Goal: Task Accomplishment & Management: Manage account settings

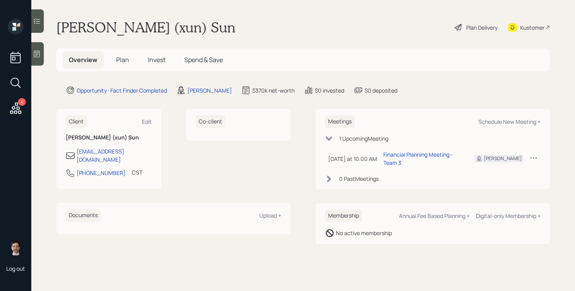
click at [122, 57] on span "Plan" at bounding box center [122, 60] width 13 height 9
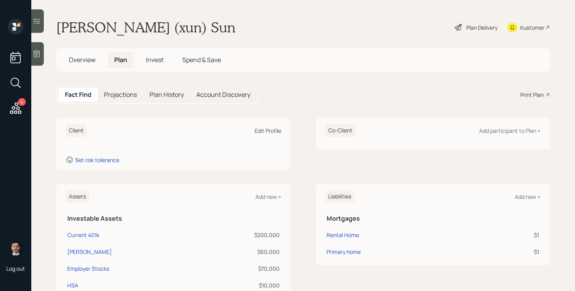
click at [268, 131] on div "Edit Profile" at bounding box center [268, 130] width 27 height 7
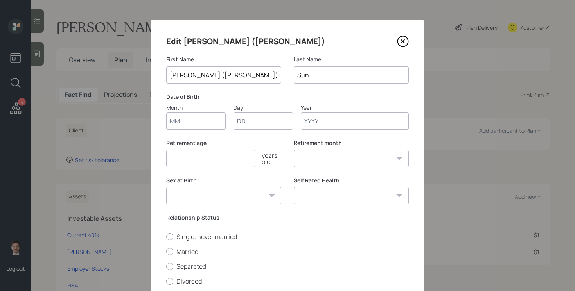
click at [187, 117] on input "Month" at bounding box center [195, 121] width 59 height 17
type input "11"
type input "10"
type input "1988"
select select "11"
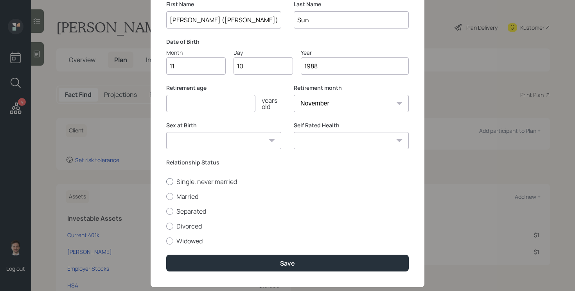
scroll to position [56, 0]
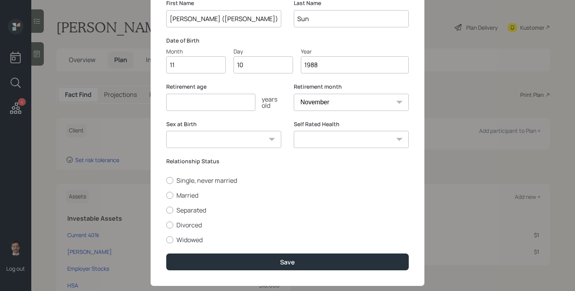
type input "1988"
click at [248, 103] on input "number" at bounding box center [210, 102] width 89 height 17
type input "60"
click at [194, 192] on label "Married" at bounding box center [287, 195] width 243 height 9
click at [166, 195] on input "Married" at bounding box center [166, 195] width 0 height 0
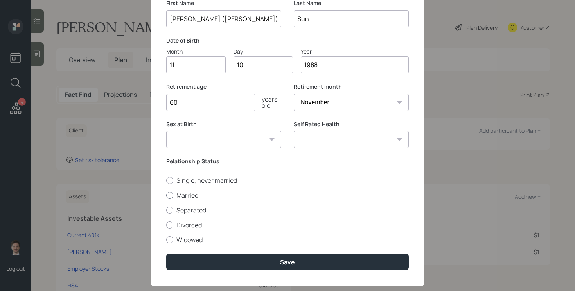
radio input "true"
click at [325, 138] on select "Excellent Very Good Good Fair Poor" at bounding box center [351, 139] width 115 height 17
select select "very_good"
click at [294, 131] on select "Excellent Very Good Good Fair Poor" at bounding box center [351, 139] width 115 height 17
click at [257, 137] on select "Male Female Other / Prefer not to say" at bounding box center [223, 139] width 115 height 17
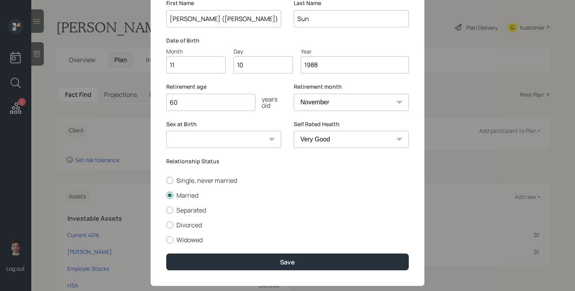
select select "female"
click at [166, 131] on select "Male Female Other / Prefer not to say" at bounding box center [223, 139] width 115 height 17
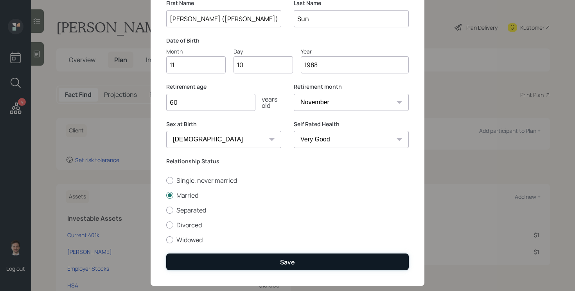
click at [259, 262] on button "Save" at bounding box center [287, 262] width 243 height 17
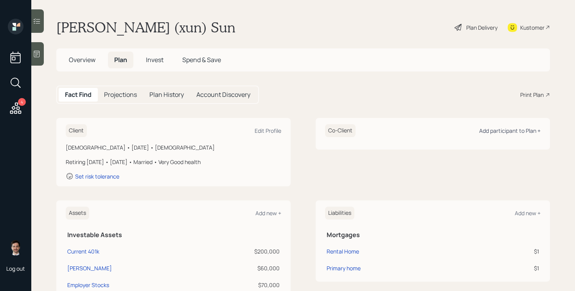
click at [494, 132] on div "Add participant to Plan +" at bounding box center [509, 130] width 61 height 7
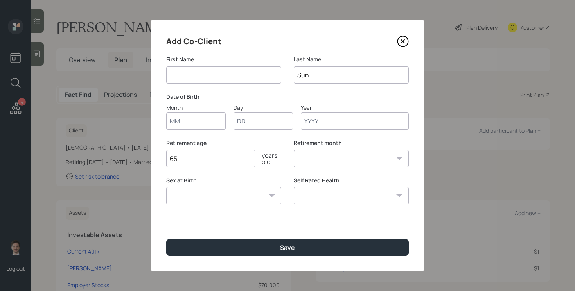
click at [219, 72] on input at bounding box center [223, 75] width 115 height 17
click at [189, 74] on input "Bradley" at bounding box center [223, 75] width 115 height 17
type input "[PERSON_NAME]"
type input "Watarai"
type input "04"
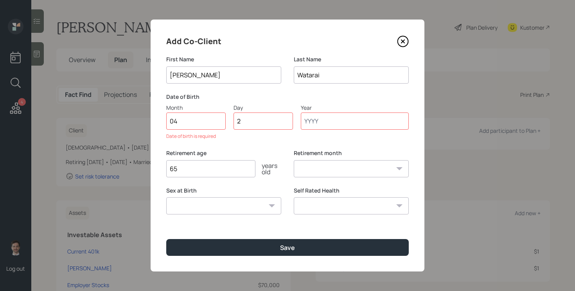
type input "29"
type input "1987"
select select "4"
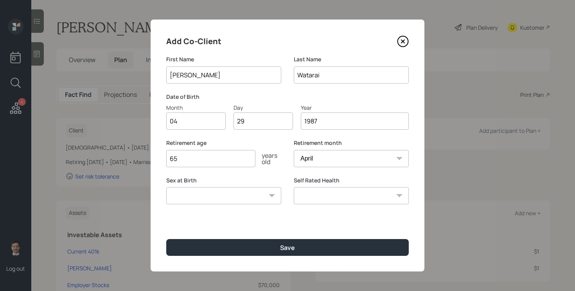
type input "1987"
click at [232, 163] on input "65" at bounding box center [210, 158] width 89 height 17
click at [316, 196] on select "Excellent Very Good Good Fair Poor" at bounding box center [351, 195] width 115 height 17
select select "very_good"
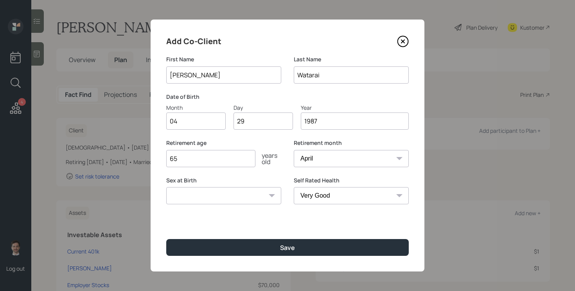
click at [294, 187] on select "Excellent Very Good Good Fair Poor" at bounding box center [351, 195] width 115 height 17
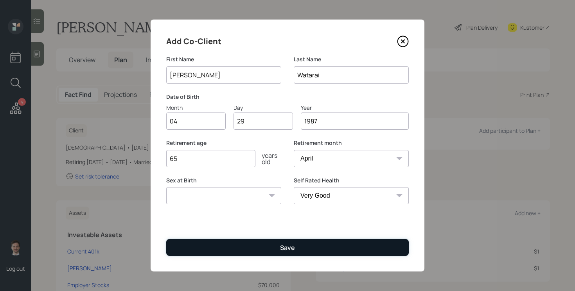
click at [255, 252] on button "Save" at bounding box center [287, 247] width 243 height 17
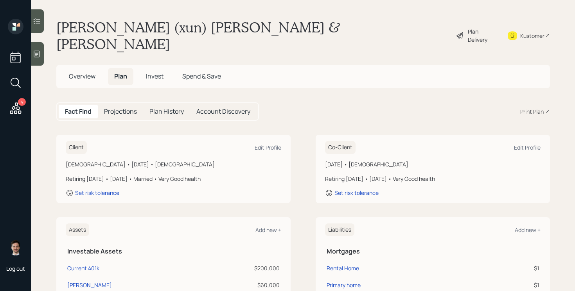
click at [459, 32] on icon at bounding box center [460, 35] width 7 height 7
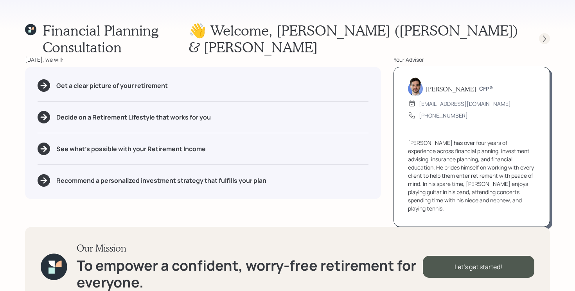
click at [547, 35] on icon at bounding box center [545, 39] width 8 height 8
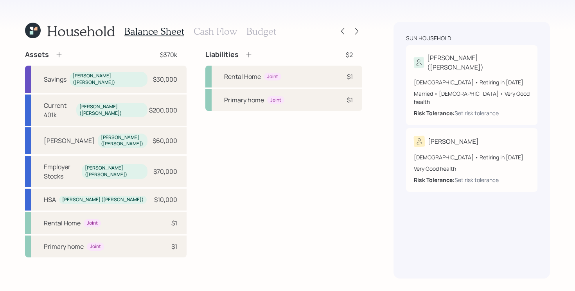
click at [215, 152] on div "Liabilities $2 Rental Home Joint $1 Primary home Joint $1" at bounding box center [283, 154] width 157 height 208
click at [139, 102] on div "Current 401k Lydia (xun) $200,000" at bounding box center [106, 110] width 162 height 31
select select "company_sponsored"
select select "balanced"
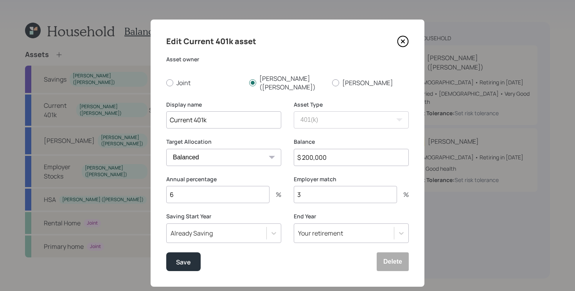
click at [356, 186] on input "3" at bounding box center [345, 194] width 103 height 17
type input "5"
click at [240, 187] on input "6" at bounding box center [217, 194] width 103 height 17
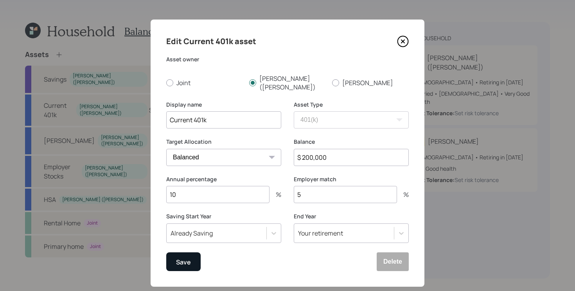
type input "10"
click at [196, 254] on button "Save" at bounding box center [183, 262] width 34 height 19
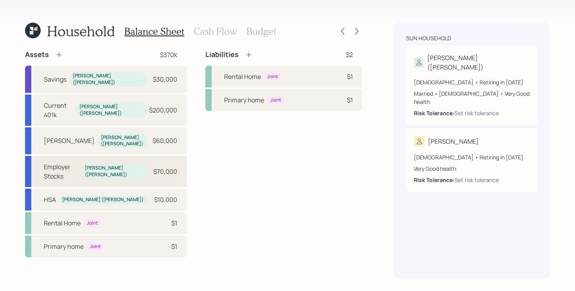
click at [139, 156] on div "Employer Stocks Lydia (xun) $70,000" at bounding box center [106, 171] width 162 height 31
select select "taxable"
select select "balanced"
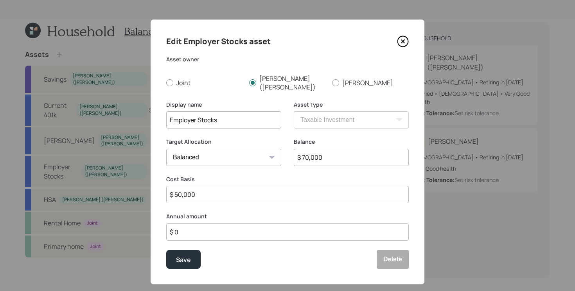
click at [227, 112] on input "Employer Stocks" at bounding box center [223, 119] width 115 height 17
type input "ESPP"
click at [166, 250] on button "Save" at bounding box center [183, 259] width 34 height 19
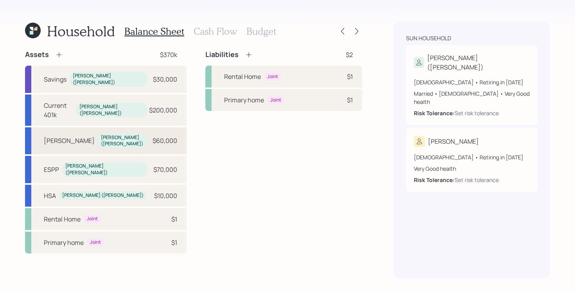
click at [128, 129] on div "Roth IRA Lydia (xun) $60,000" at bounding box center [106, 141] width 162 height 27
select select "roth_ira"
select select "balanced"
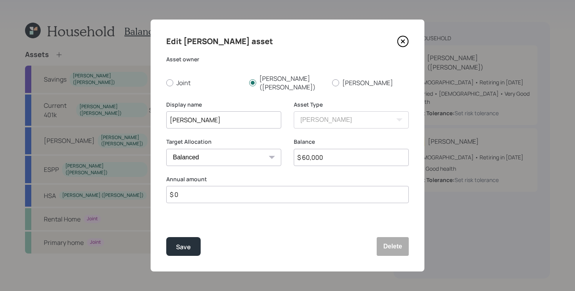
click at [337, 149] on input "$ 60,000" at bounding box center [351, 157] width 115 height 17
type input "$ 30,000"
click at [166, 237] on button "Save" at bounding box center [183, 246] width 34 height 19
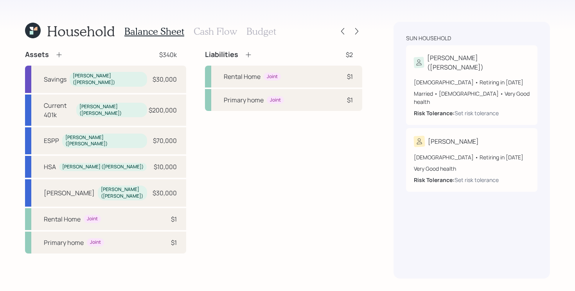
click at [59, 53] on icon at bounding box center [58, 54] width 5 height 5
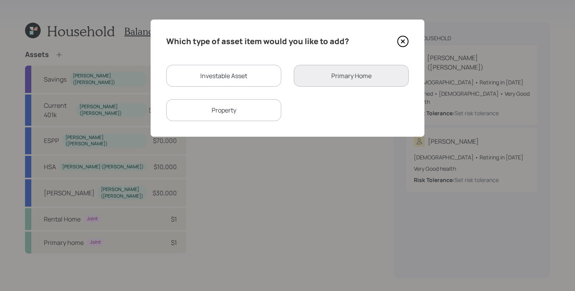
click at [201, 70] on div "Investable Asset" at bounding box center [223, 76] width 115 height 22
select select "taxable"
select select "balanced"
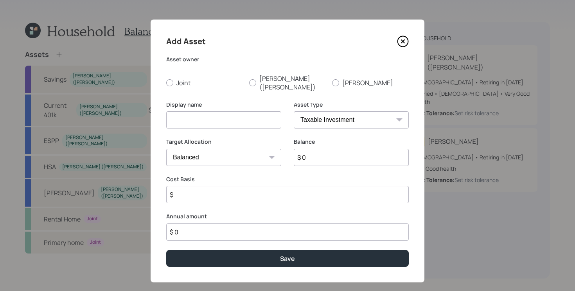
click at [207, 111] on input at bounding box center [223, 119] width 115 height 17
type input "[PERSON_NAME] [PERSON_NAME]"
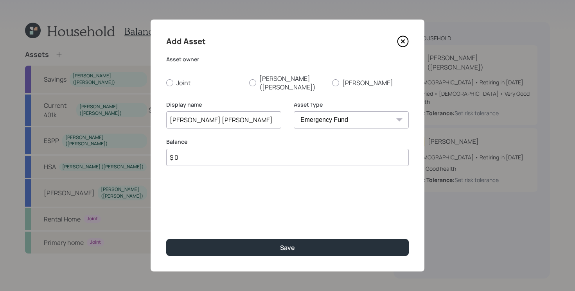
select select "roth_ira"
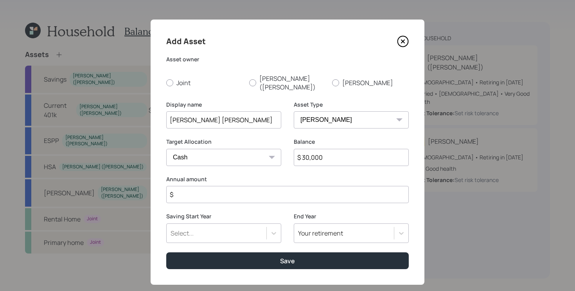
type input "$ 30,000"
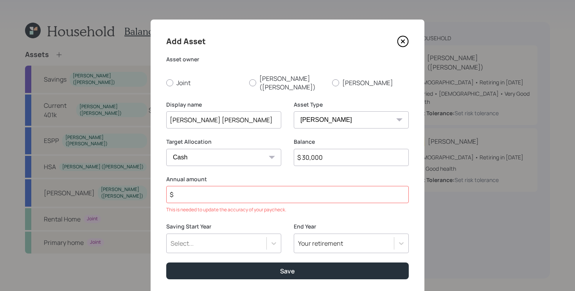
select select "balanced"
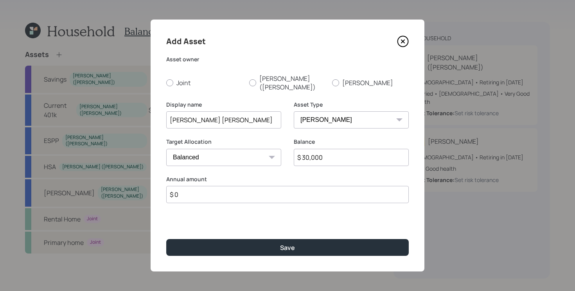
type input "$ 0"
click at [353, 74] on div "Asset owner Joint Lydia (xun) Bradly" at bounding box center [287, 74] width 243 height 36
click at [349, 75] on label "[PERSON_NAME]" at bounding box center [370, 82] width 77 height 17
click at [332, 83] on input "[PERSON_NAME]" at bounding box center [332, 83] width 0 height 0
radio input "true"
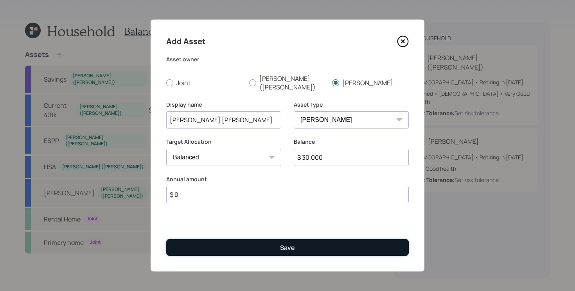
click at [309, 250] on button "Save" at bounding box center [287, 247] width 243 height 17
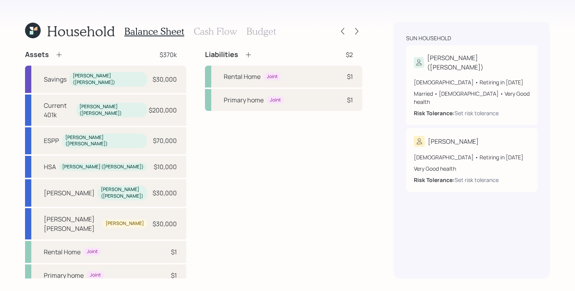
click at [58, 51] on icon at bounding box center [59, 55] width 8 height 8
click at [58, 53] on icon at bounding box center [59, 55] width 8 height 8
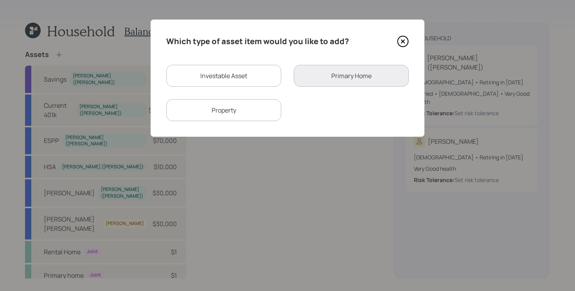
click at [201, 75] on div "Investable Asset" at bounding box center [223, 76] width 115 height 22
select select "taxable"
select select "balanced"
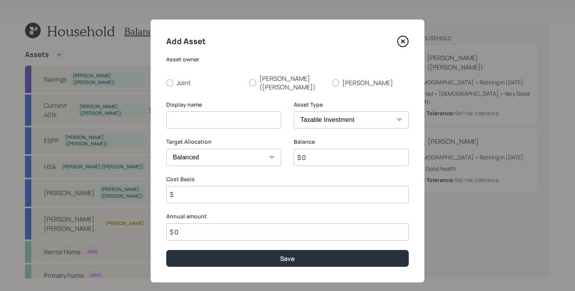
click at [194, 111] on input at bounding box center [223, 119] width 115 height 17
type input "T-Bills"
click at [181, 79] on label "Joint" at bounding box center [204, 82] width 77 height 17
click at [166, 83] on input "Joint" at bounding box center [166, 83] width 0 height 0
radio input "true"
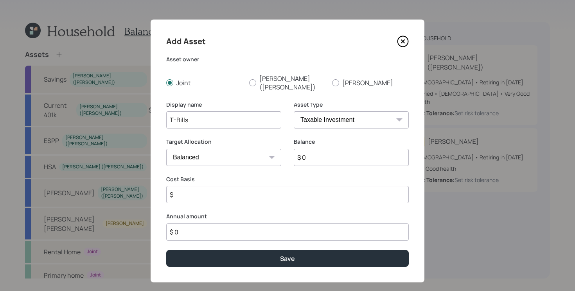
click at [245, 154] on select "Cash Conservative Balanced Aggressive" at bounding box center [223, 157] width 115 height 17
select select "uninvested"
click at [166, 149] on select "Cash Conservative Balanced Aggressive" at bounding box center [223, 157] width 115 height 17
click at [341, 149] on input "$ 0" at bounding box center [351, 157] width 115 height 17
type input "$ 1"
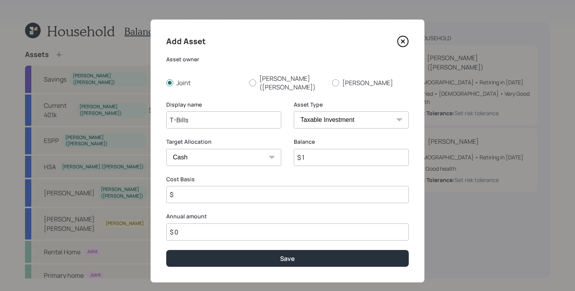
type input "$ 1"
type input "$ 10"
type input "$ 100"
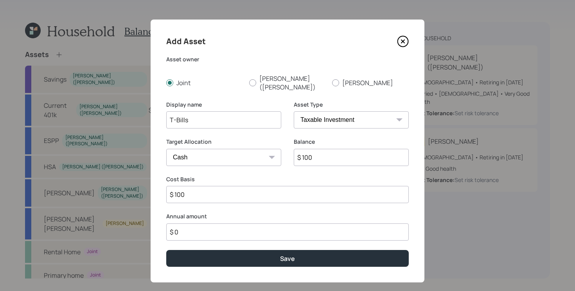
type input "$ 1,000"
click at [166, 250] on button "Save" at bounding box center [287, 258] width 243 height 17
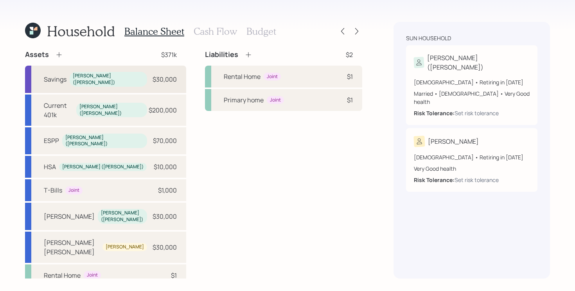
click at [132, 81] on div "Savings Lydia (xun) $30,000" at bounding box center [105, 79] width 161 height 27
select select "emergency_fund"
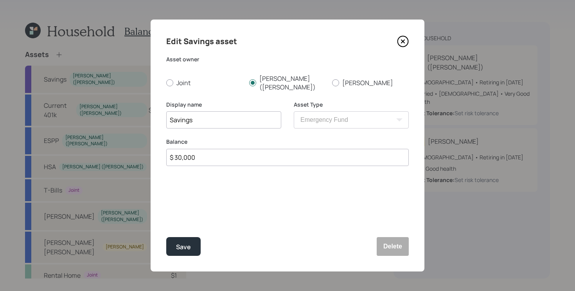
click at [403, 41] on icon at bounding box center [402, 41] width 3 height 3
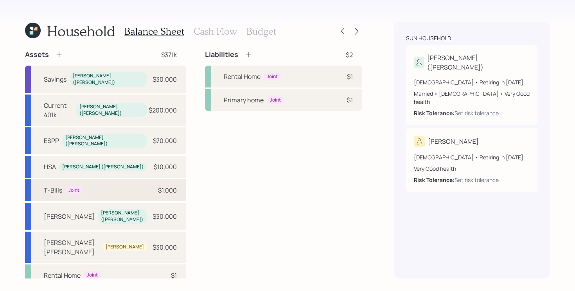
click at [119, 180] on div "T-Bills Joint $1,000" at bounding box center [105, 191] width 161 height 22
select select "taxable"
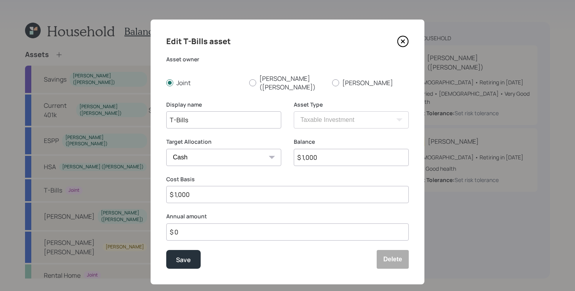
click at [329, 152] on input "$ 1,000" at bounding box center [351, 157] width 115 height 17
type input "$ 10,000"
click at [166, 250] on button "Save" at bounding box center [183, 259] width 34 height 19
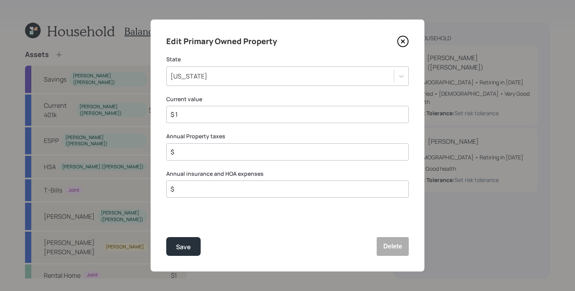
click at [291, 72] on div "Minnesota" at bounding box center [280, 76] width 227 height 13
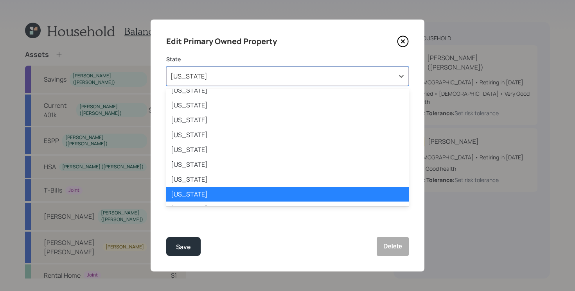
scroll to position [127, 0]
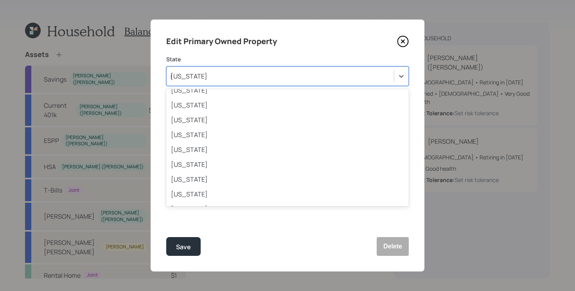
type input "il"
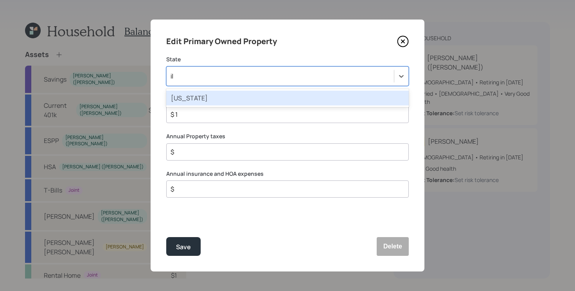
scroll to position [0, 0]
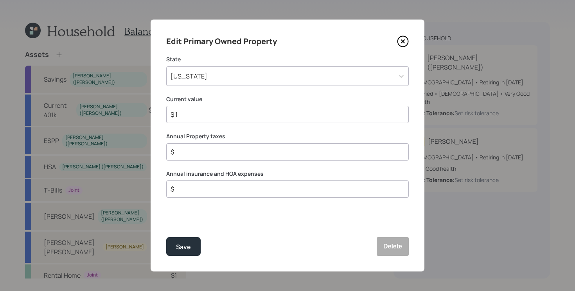
click at [241, 115] on input "$ 1" at bounding box center [284, 114] width 229 height 9
type input "$ 400,000"
click at [258, 148] on input "$" at bounding box center [284, 151] width 229 height 9
type input "$ 8,000"
type input "$ 1,500"
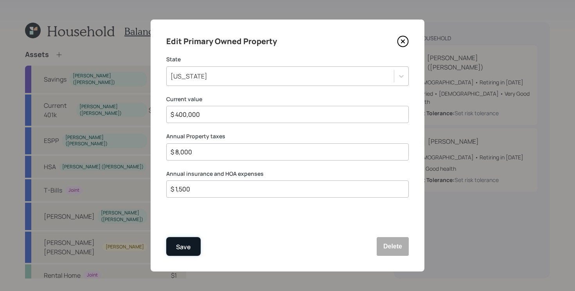
click at [186, 244] on div "Save" at bounding box center [183, 247] width 15 height 11
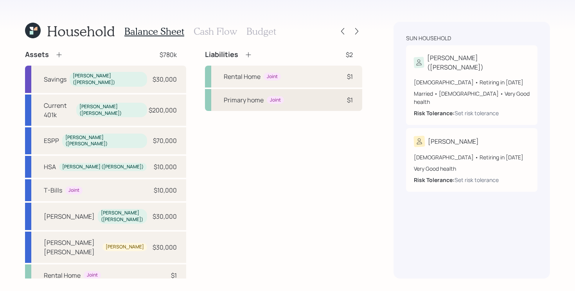
click at [293, 102] on div "Primary home Joint $1" at bounding box center [283, 100] width 157 height 22
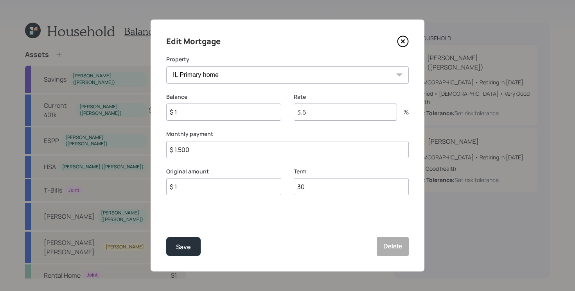
click at [257, 115] on input "$ 1" at bounding box center [223, 112] width 115 height 17
type input "$ 180,000"
type input "2.9"
click at [166, 237] on button "Save" at bounding box center [183, 246] width 34 height 19
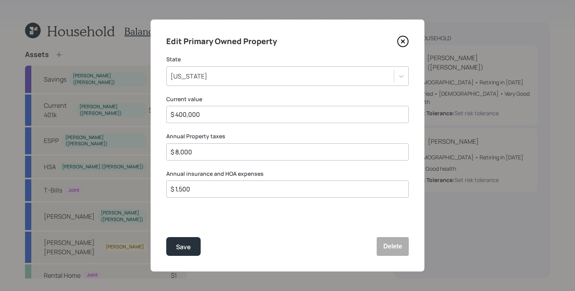
click at [403, 38] on icon at bounding box center [403, 42] width 12 height 12
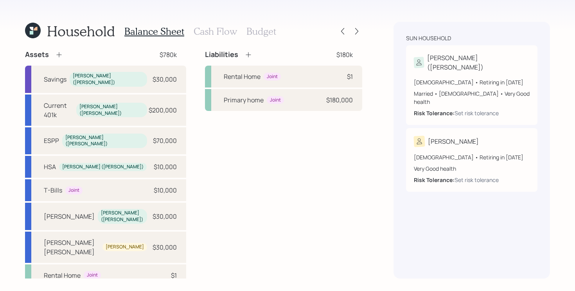
click at [314, 155] on div "Liabilities $180k Rental Home Joint $1 Primary home Joint $180,000" at bounding box center [283, 180] width 157 height 260
click at [133, 265] on div "Rental Home Joint $1" at bounding box center [105, 276] width 161 height 22
select select "rental_property"
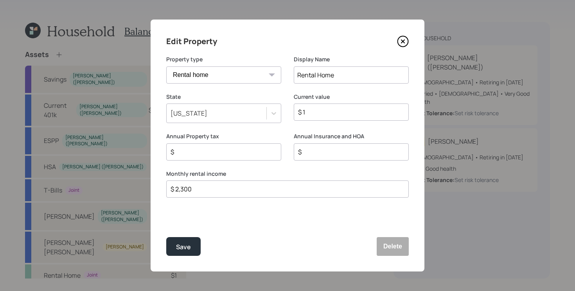
click at [317, 115] on input "$ 1" at bounding box center [348, 112] width 102 height 9
type input "$ 400,000"
type input "$ 5,000"
type input "$ 1,000"
click at [179, 244] on div "Save" at bounding box center [183, 247] width 15 height 11
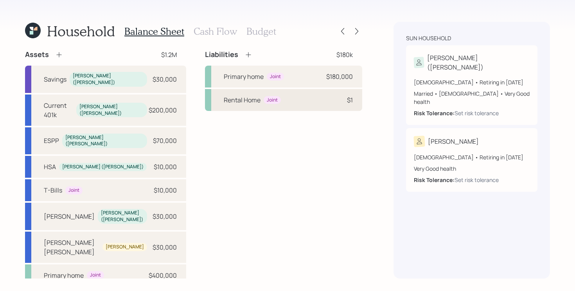
click at [294, 103] on div "Rental Home Joint $1" at bounding box center [283, 100] width 157 height 22
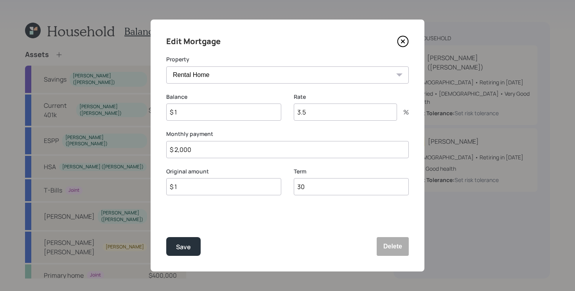
click at [200, 115] on input "$ 1" at bounding box center [223, 112] width 115 height 17
click at [317, 116] on input "3.5" at bounding box center [345, 112] width 103 height 17
click at [236, 110] on input "$ 1" at bounding box center [223, 112] width 115 height 17
type input "$ 60,000"
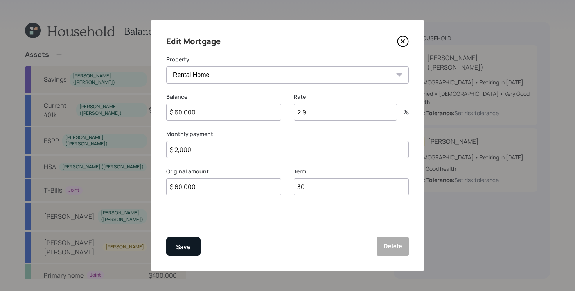
type input "2.9"
click at [177, 245] on div "Save" at bounding box center [183, 247] width 15 height 11
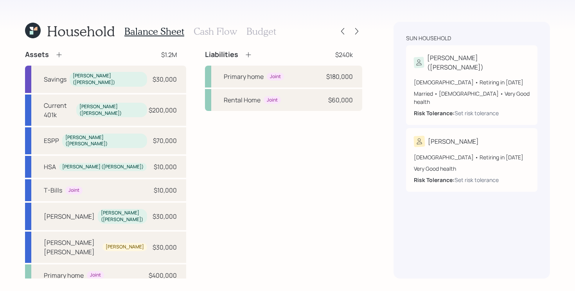
select select "rental_property"
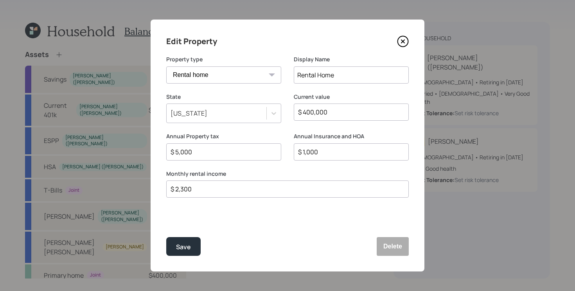
click at [401, 43] on icon at bounding box center [403, 42] width 12 height 12
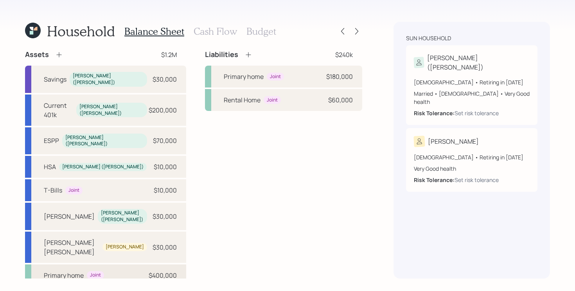
click at [126, 265] on div "Primary home Joint $400,000" at bounding box center [105, 276] width 161 height 22
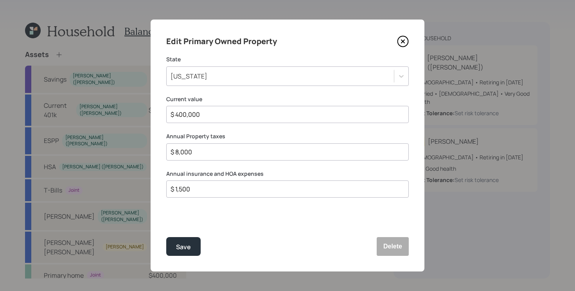
click at [403, 44] on icon at bounding box center [403, 42] width 12 height 12
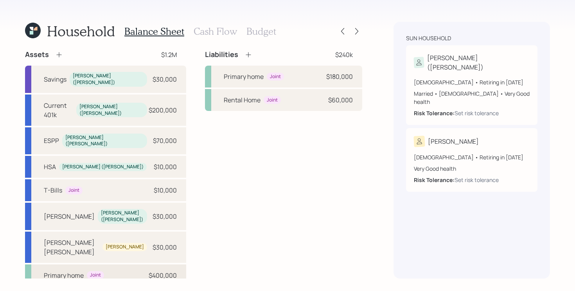
click at [137, 265] on div "Primary home Joint $400,000" at bounding box center [105, 276] width 161 height 22
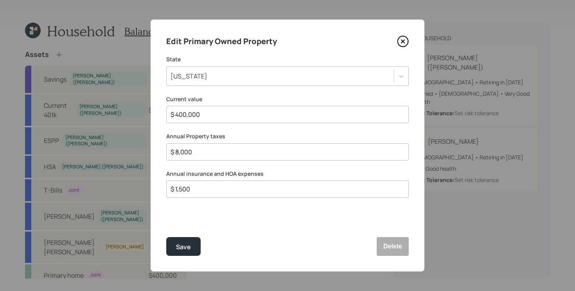
click at [401, 40] on icon at bounding box center [403, 42] width 12 height 12
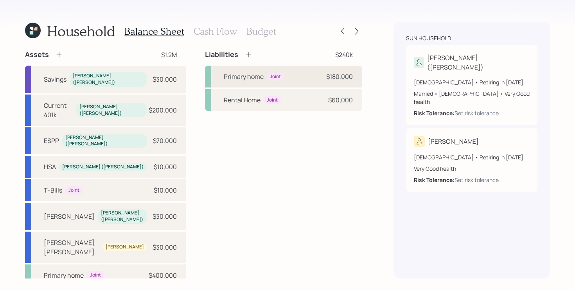
click at [297, 81] on div "Primary home Joint $180,000" at bounding box center [283, 77] width 157 height 22
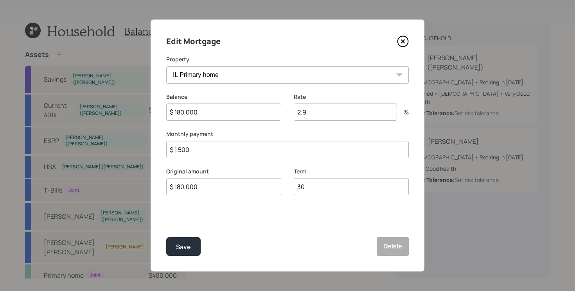
click at [261, 150] on input "$ 1,500" at bounding box center [287, 149] width 243 height 17
type input "$ 834"
click at [166, 237] on button "Save" at bounding box center [183, 246] width 34 height 19
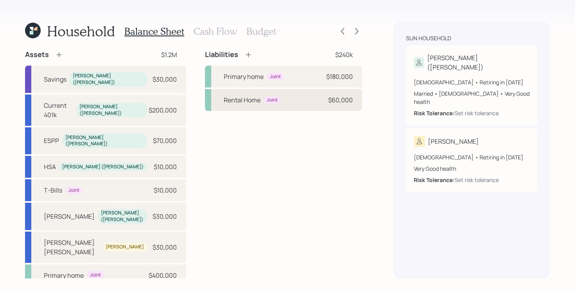
click at [310, 99] on div "Rental Home Joint $60,000" at bounding box center [283, 100] width 157 height 22
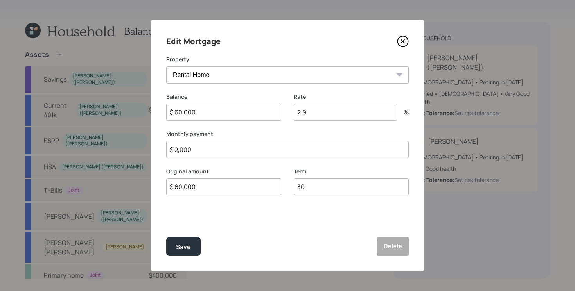
click at [399, 36] on icon at bounding box center [403, 42] width 12 height 12
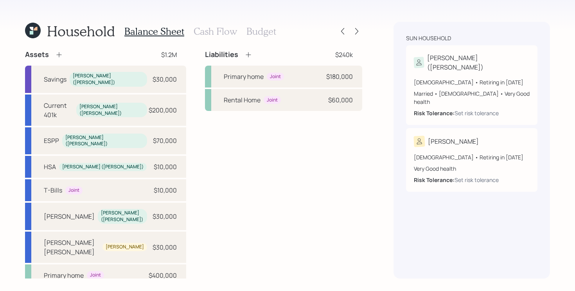
select select "rental_property"
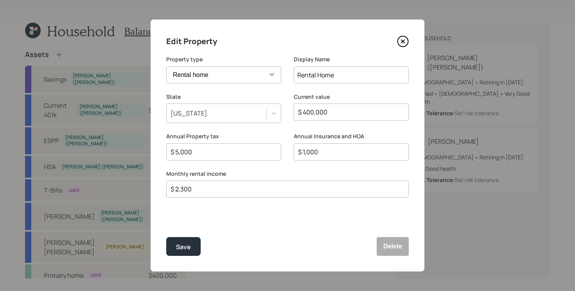
click at [405, 36] on icon at bounding box center [403, 42] width 12 height 12
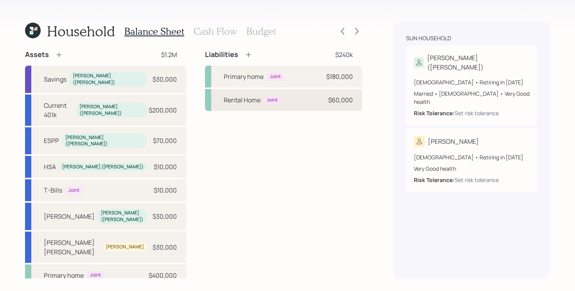
click at [291, 102] on div "Rental Home Joint $60,000" at bounding box center [283, 100] width 157 height 22
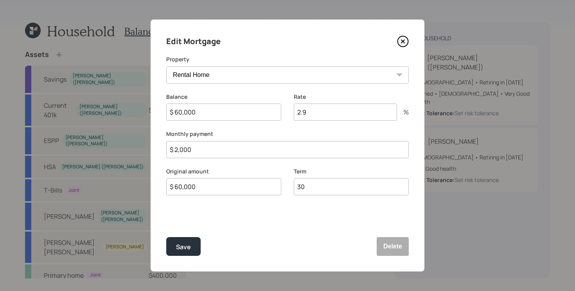
click at [236, 147] on input "$ 2,000" at bounding box center [287, 149] width 243 height 17
type input "$ 1,500"
click at [166, 237] on button "Save" at bounding box center [183, 246] width 34 height 19
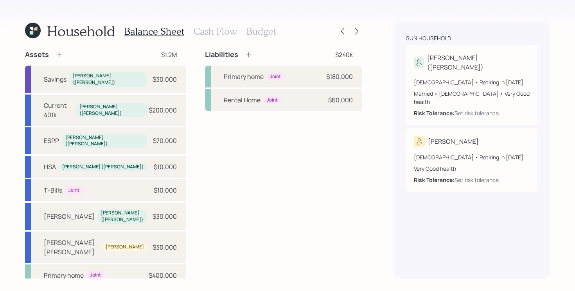
click at [280, 232] on div "Liabilities $240k Primary home Joint $180,000 Rental Home Joint $60,000" at bounding box center [283, 180] width 157 height 260
click at [191, 97] on div "Assets $1.2M Savings Lydia (xun) $30,000 Current 401k Lydia (xun) $200,000 ESPP…" at bounding box center [193, 180] width 337 height 260
click at [247, 55] on icon at bounding box center [249, 55] width 8 height 8
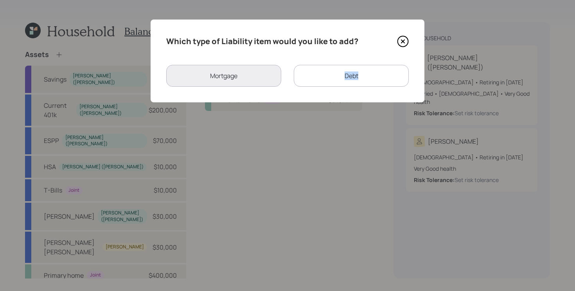
drag, startPoint x: 326, startPoint y: 95, endPoint x: 332, endPoint y: 69, distance: 27.2
click at [332, 69] on div "Which type of Liability item would you like to add? Mortgage Debt" at bounding box center [288, 61] width 274 height 83
click at [332, 69] on div "Debt" at bounding box center [351, 76] width 115 height 22
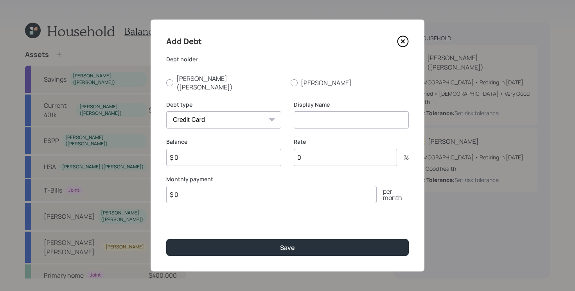
click at [234, 111] on select "Car Credit Card Medical Student Other" at bounding box center [223, 119] width 115 height 17
select select "student"
click at [166, 111] on select "Car Credit Card Medical Student Other" at bounding box center [223, 119] width 115 height 17
click at [308, 76] on label "[PERSON_NAME]" at bounding box center [350, 82] width 118 height 17
click at [291, 83] on input "[PERSON_NAME]" at bounding box center [290, 83] width 0 height 0
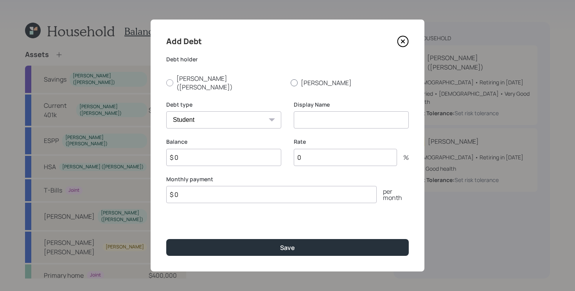
radio input "true"
click at [322, 114] on input at bounding box center [351, 119] width 115 height 17
type input "Student Loan"
type input "$ 250,000"
type input "8"
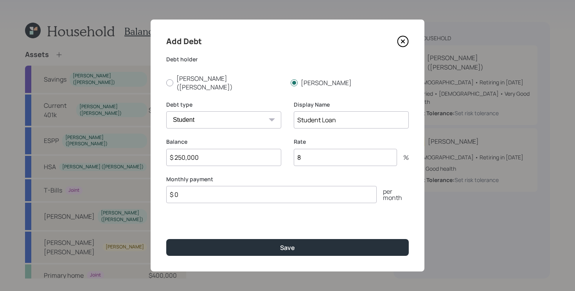
click at [166, 239] on button "Save" at bounding box center [287, 247] width 243 height 17
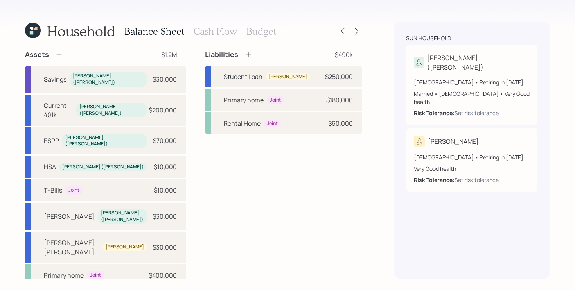
click at [285, 169] on div "Liabilities $490k Student Loan Bradly $250,000 Primary home Joint $180,000 Rent…" at bounding box center [283, 180] width 157 height 260
click at [209, 27] on h3 "Cash Flow" at bounding box center [215, 31] width 43 height 11
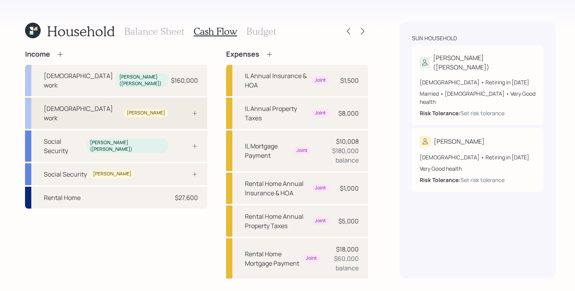
click at [174, 110] on div at bounding box center [185, 113] width 23 height 6
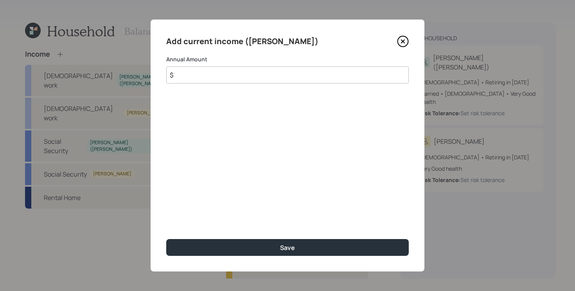
click at [326, 78] on input "$" at bounding box center [287, 75] width 243 height 17
type input "$ 63,000"
click at [166, 239] on button "Save" at bounding box center [287, 247] width 243 height 17
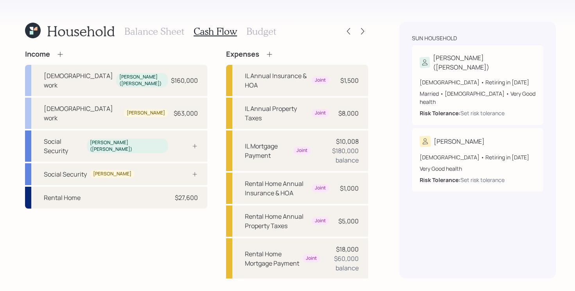
click at [193, 128] on div "Income Full-time work Lydia (xun) $160,000 Full-time work Bradly $63,000 Social…" at bounding box center [196, 270] width 343 height 440
click at [164, 131] on div "Social Security Lydia (xun)" at bounding box center [116, 146] width 182 height 31
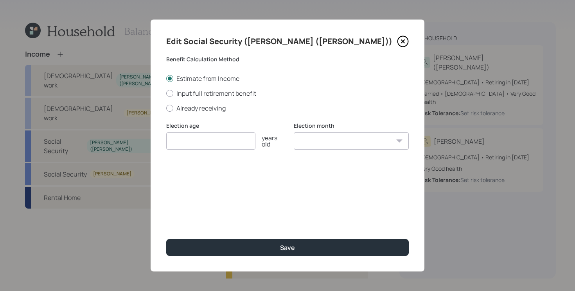
click at [209, 142] on input "number" at bounding box center [210, 141] width 89 height 17
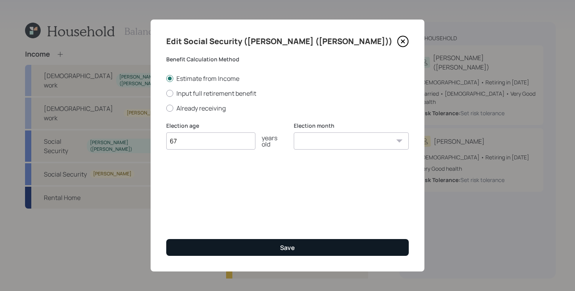
type input "67"
click at [275, 244] on button "Save" at bounding box center [287, 247] width 243 height 17
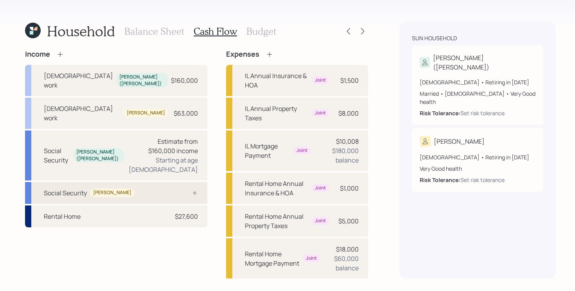
click at [124, 182] on div "Social Security Bradly" at bounding box center [116, 193] width 182 height 22
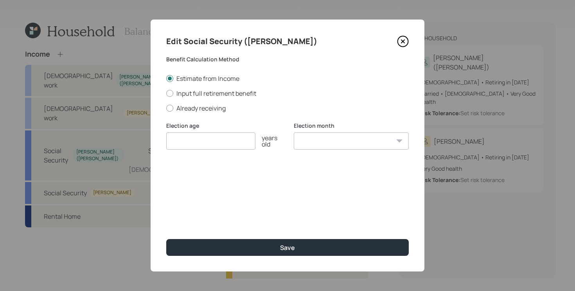
click at [182, 145] on input "number" at bounding box center [210, 141] width 89 height 17
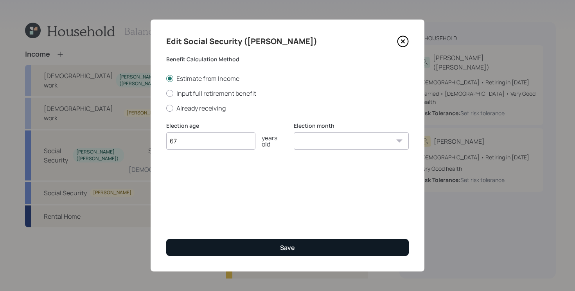
type input "67"
click at [262, 244] on button "Save" at bounding box center [287, 247] width 243 height 17
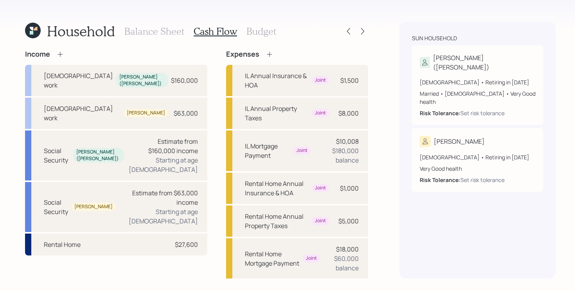
click at [127, 257] on div "Income Full-time work Lydia (xun) $160,000 Full-time work Bradly $63,000 Social…" at bounding box center [116, 270] width 182 height 440
click at [155, 245] on div "Income Full-time work Lydia (xun) $160,000 Full-time work Bradly $63,000 Social…" at bounding box center [116, 270] width 182 height 440
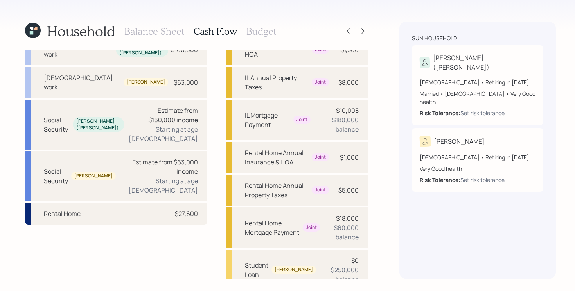
scroll to position [29, 0]
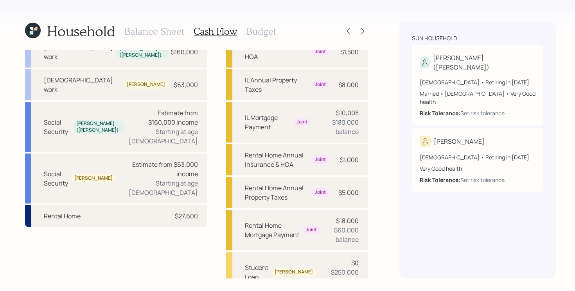
click at [256, 33] on h3 "Budget" at bounding box center [261, 31] width 30 height 11
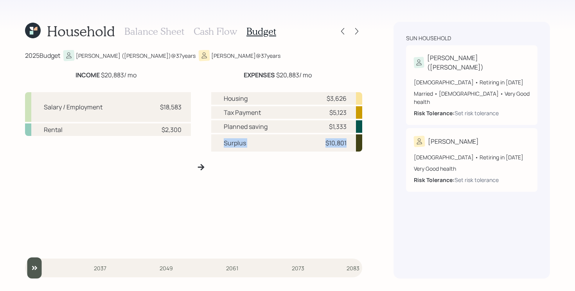
drag, startPoint x: 223, startPoint y: 146, endPoint x: 376, endPoint y: 142, distance: 153.8
click at [376, 142] on div "Household Balance Sheet Cash Flow Budget 2025 Budget Lydia (xun) @ 37 years Bra…" at bounding box center [287, 145] width 575 height 291
click at [290, 193] on div "Housing $3,626 Tax Payment $5,123 Planned saving $1,333 Surplus $10,801" at bounding box center [286, 170] width 151 height 156
click at [212, 34] on h3 "Cash Flow" at bounding box center [215, 31] width 43 height 11
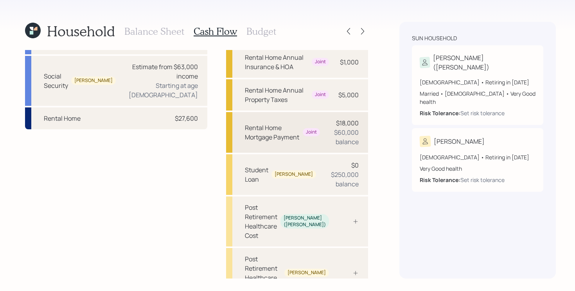
scroll to position [127, 0]
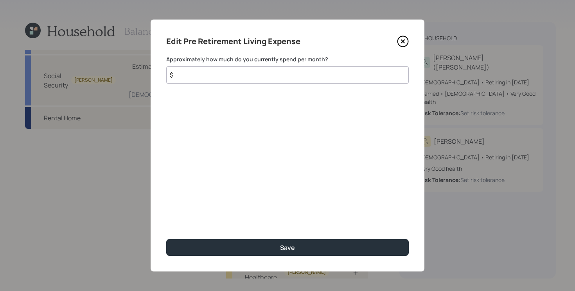
click at [295, 83] on input "$" at bounding box center [287, 75] width 243 height 17
type input "$ 10,800"
click at [166, 239] on button "Save" at bounding box center [287, 247] width 243 height 17
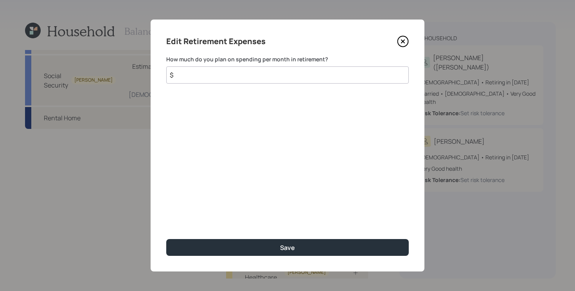
click at [275, 71] on input "$" at bounding box center [287, 75] width 243 height 17
type input "$ 10,800"
click at [166, 239] on button "Save" at bounding box center [287, 247] width 243 height 17
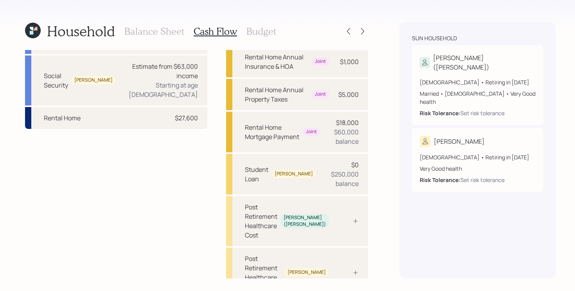
click at [149, 29] on h3 "Balance Sheet" at bounding box center [154, 31] width 60 height 11
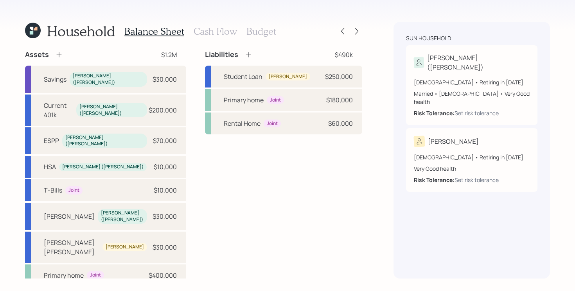
click at [192, 90] on div "Assets $1.2M Savings Lydia (xun) $30,000 Current 401k Lydia (xun) $200,000 ESPP…" at bounding box center [193, 180] width 337 height 260
click at [216, 36] on h3 "Cash Flow" at bounding box center [215, 31] width 43 height 11
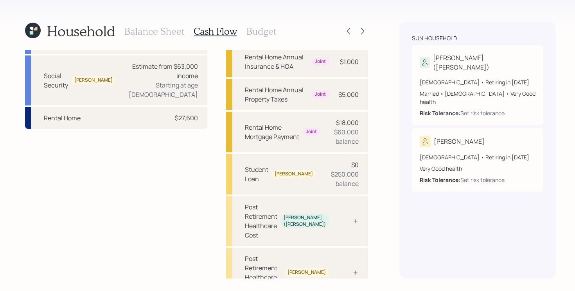
scroll to position [126, 0]
click at [329, 248] on div "Post Retirement Healthcare Cost Bradly" at bounding box center [297, 273] width 142 height 50
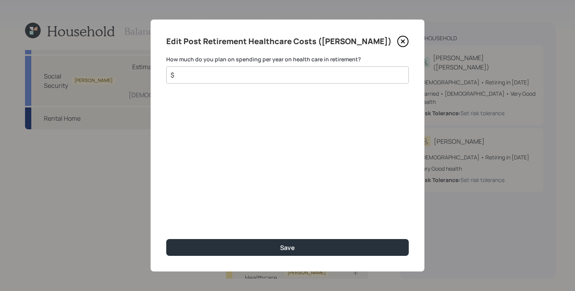
click at [314, 77] on input "$" at bounding box center [284, 74] width 229 height 9
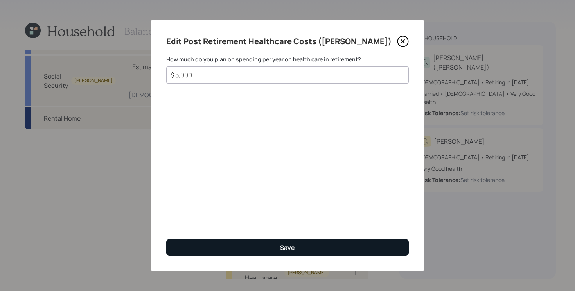
type input "$ 5,000"
click at [287, 244] on div "Save" at bounding box center [287, 248] width 15 height 9
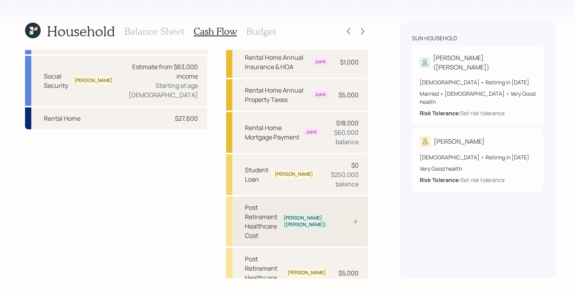
click at [340, 197] on div "Post Retirement Healthcare Cost Lydia (xun)" at bounding box center [297, 222] width 142 height 50
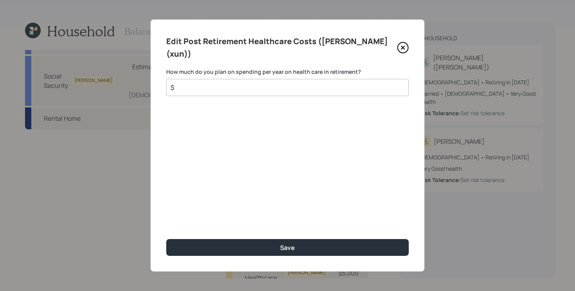
click at [316, 83] on input "$" at bounding box center [284, 87] width 229 height 9
type input "$ 5,000"
click at [166, 239] on button "Save" at bounding box center [287, 247] width 243 height 17
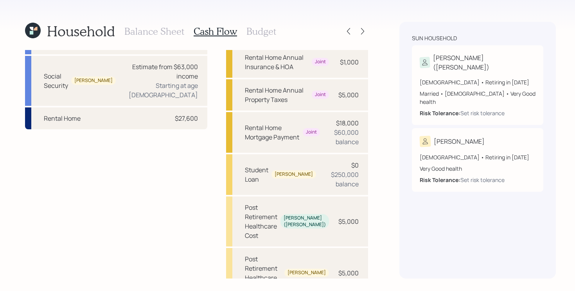
click at [375, 169] on div "Household Balance Sheet Cash Flow Budget Income Full-time work Lydia (xun) $160…" at bounding box center [287, 145] width 575 height 291
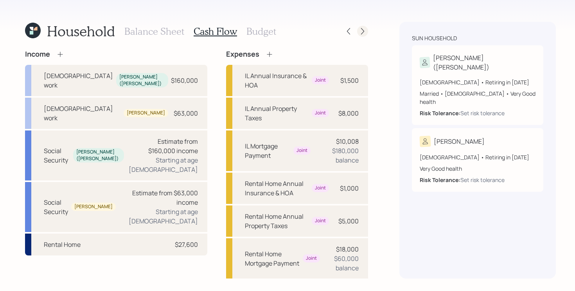
click at [361, 29] on icon at bounding box center [362, 31] width 3 height 7
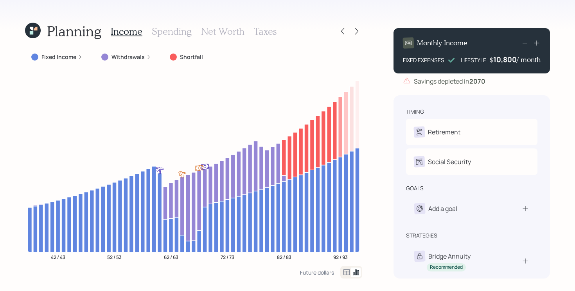
click at [249, 270] on div "Future dollars" at bounding box center [193, 272] width 337 height 13
click at [239, 274] on div "Future dollars" at bounding box center [193, 272] width 337 height 13
click at [243, 274] on div "Future dollars" at bounding box center [193, 272] width 337 height 13
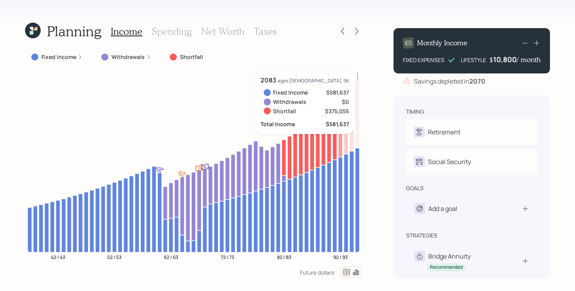
click at [384, 181] on div "Planning Income Spending Net Worth Taxes Fixed Income Withdrawals Shortfall 42 …" at bounding box center [287, 145] width 575 height 291
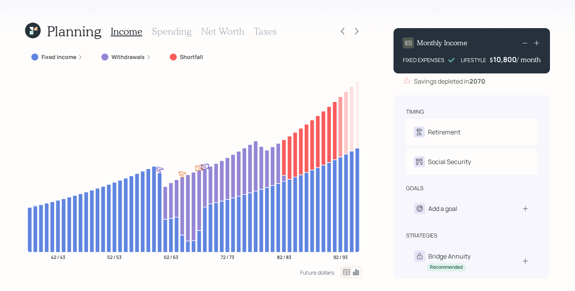
click at [390, 191] on div "Planning Income Spending Net Worth Taxes Fixed Income Withdrawals Shortfall 42 …" at bounding box center [287, 145] width 575 height 291
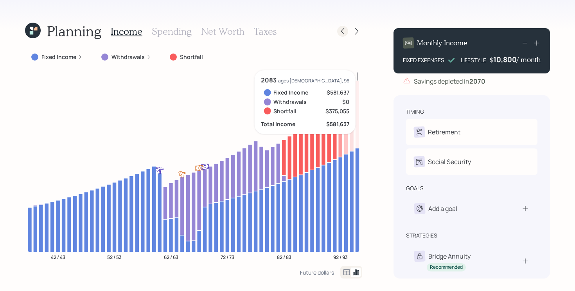
click at [342, 36] on div at bounding box center [342, 31] width 11 height 11
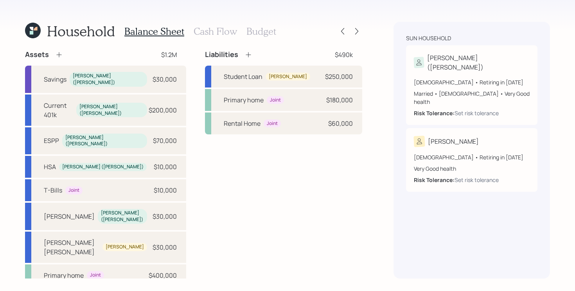
click at [216, 35] on h3 "Cash Flow" at bounding box center [215, 31] width 43 height 11
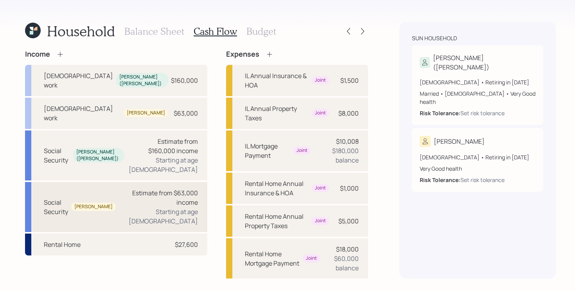
click at [167, 189] on div "Estimate from $63,000 income" at bounding box center [160, 198] width 76 height 19
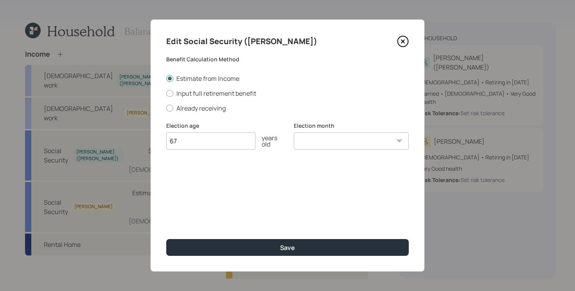
click at [405, 37] on icon at bounding box center [403, 42] width 12 height 12
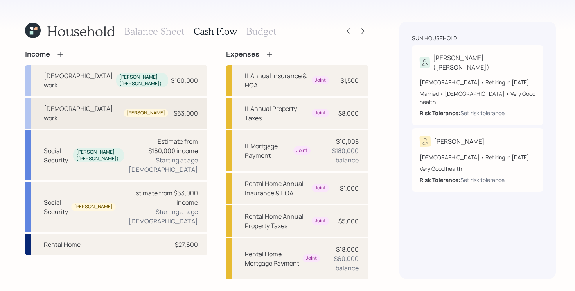
click at [121, 98] on div "Full-time work Bradly $63,000" at bounding box center [116, 113] width 182 height 31
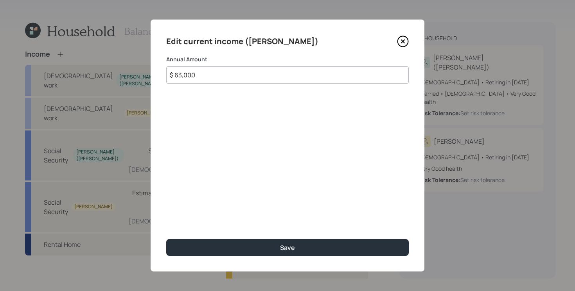
click at [408, 39] on icon at bounding box center [403, 41] width 11 height 11
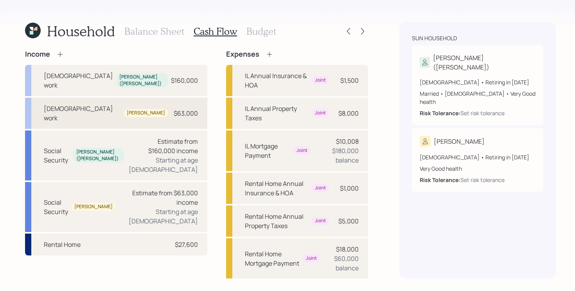
click at [174, 109] on div "$63,000" at bounding box center [186, 113] width 24 height 9
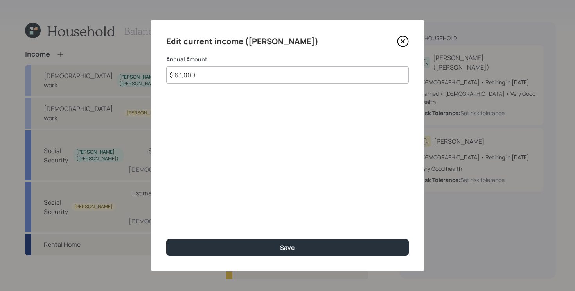
click at [236, 81] on input "$ 63,000" at bounding box center [287, 75] width 243 height 17
type input "$ 0"
click at [166, 239] on button "Save" at bounding box center [287, 247] width 243 height 17
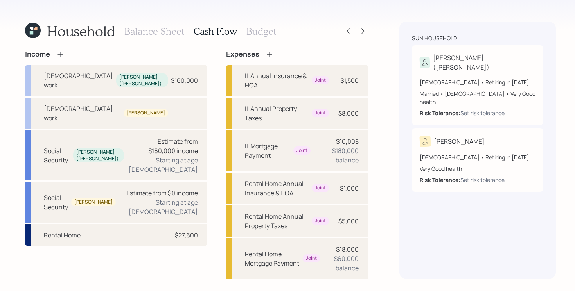
click at [59, 52] on icon at bounding box center [60, 54] width 8 height 8
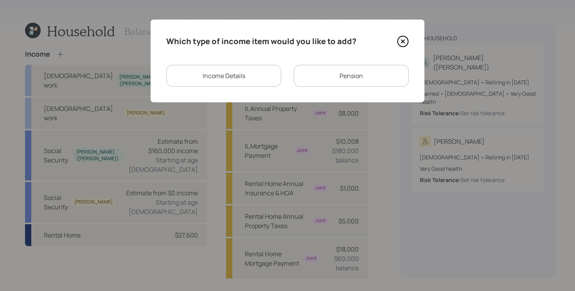
click at [243, 81] on div "Income Details" at bounding box center [223, 76] width 115 height 22
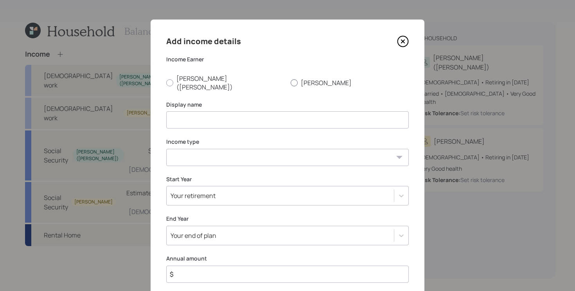
click at [315, 77] on label "[PERSON_NAME]" at bounding box center [350, 82] width 118 height 17
click at [291, 83] on input "[PERSON_NAME]" at bounding box center [290, 83] width 0 height 0
radio input "true"
click at [285, 111] on input at bounding box center [287, 119] width 243 height 17
type input "Brad's Current Work"
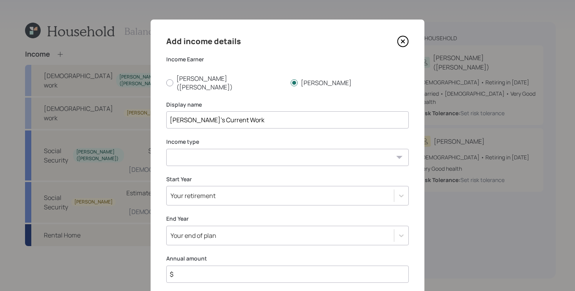
select select "salary"
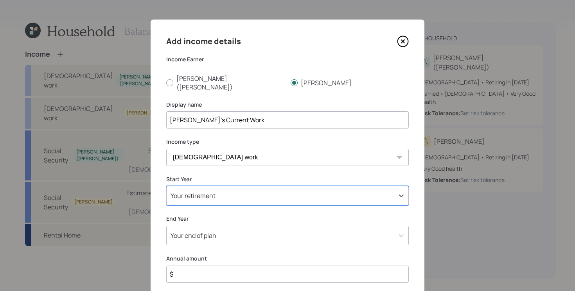
click at [286, 186] on div "Select is focused ,type to refine list, press Down to open the menu, Your retir…" at bounding box center [287, 196] width 243 height 20
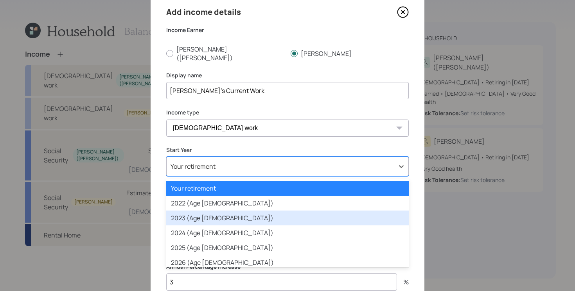
scroll to position [65, 0]
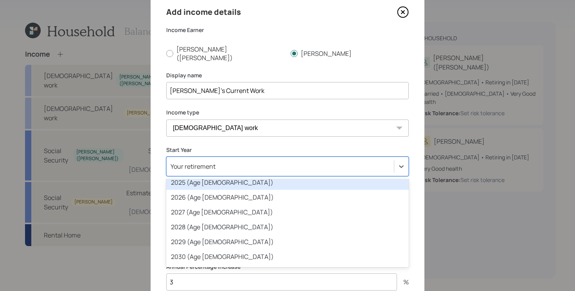
click at [212, 177] on div "2025 (Age 37)" at bounding box center [287, 182] width 243 height 15
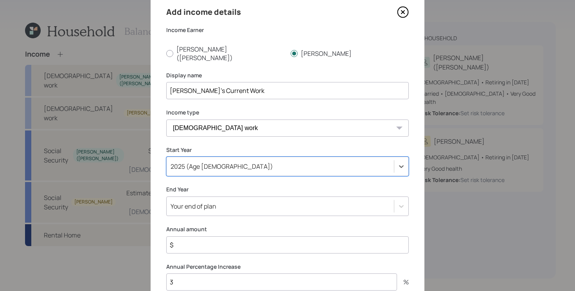
click at [200, 202] on div "Your end of plan" at bounding box center [287, 207] width 243 height 20
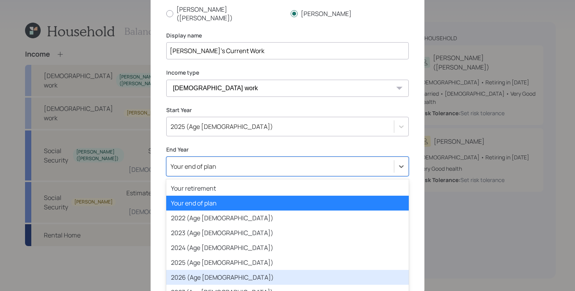
click at [194, 270] on div "2026 (Age 38)" at bounding box center [287, 277] width 243 height 15
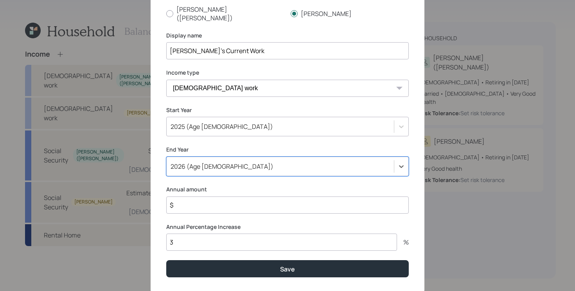
click at [226, 198] on input "$" at bounding box center [287, 205] width 243 height 17
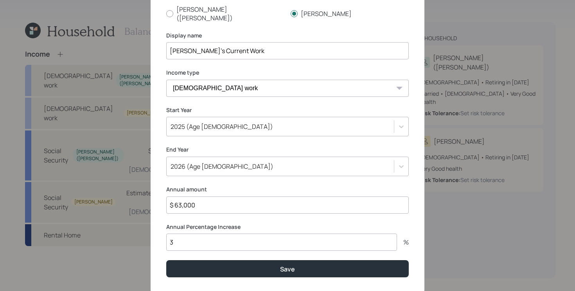
type input "$ 63,000"
click at [166, 261] on button "Save" at bounding box center [287, 269] width 243 height 17
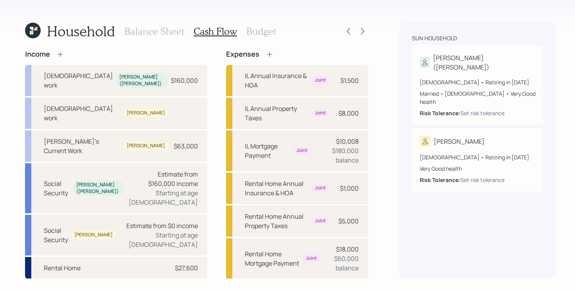
click at [63, 52] on icon at bounding box center [60, 54] width 8 height 8
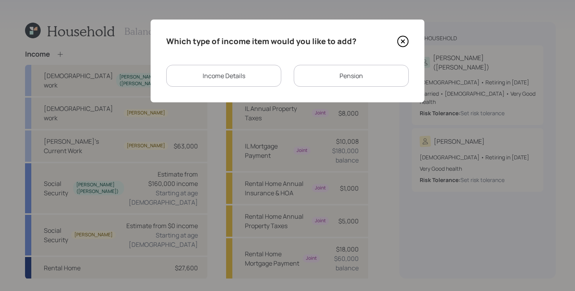
click at [249, 77] on div "Income Details" at bounding box center [223, 76] width 115 height 22
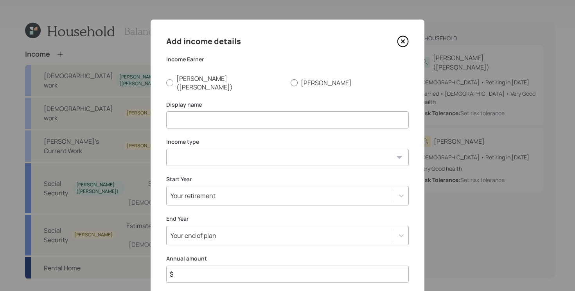
click at [299, 82] on label "[PERSON_NAME]" at bounding box center [350, 82] width 118 height 17
click at [291, 83] on input "[PERSON_NAME]" at bounding box center [290, 83] width 0 height 0
radio input "true"
click at [273, 113] on input at bounding box center [287, 119] width 243 height 17
type input "Brad's Future Income"
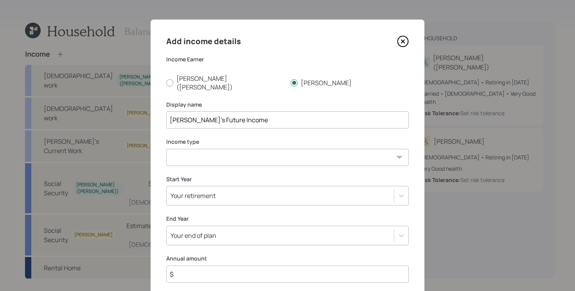
select select "salary"
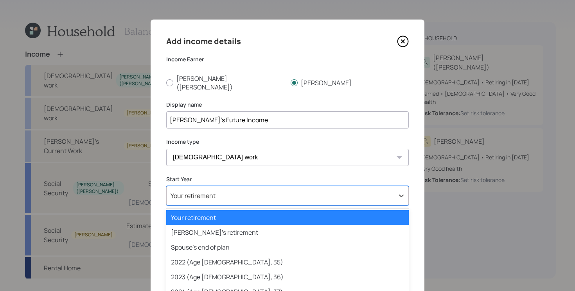
scroll to position [29, 0]
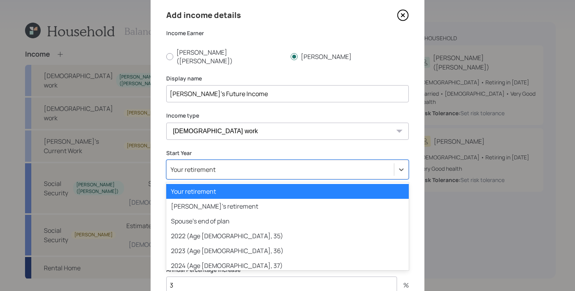
click at [337, 180] on div "option Your retirement selected, 1 of 81. 81 results available. Use Up and Down…" at bounding box center [287, 170] width 243 height 20
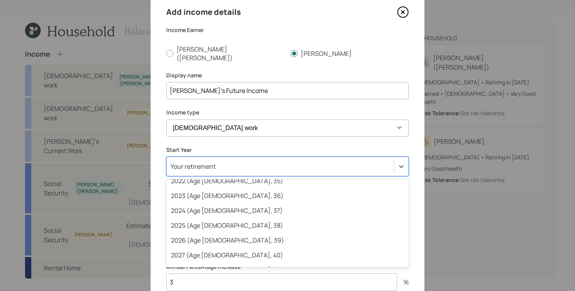
scroll to position [54, 0]
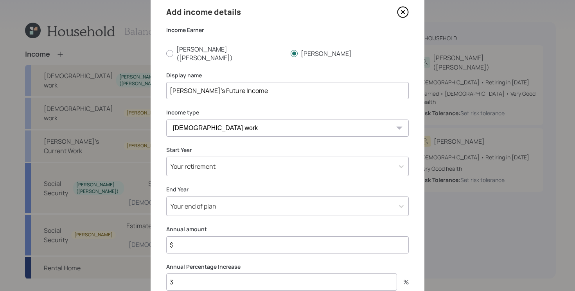
click at [252, 238] on input "$" at bounding box center [287, 245] width 243 height 17
type input "$ 250,000"
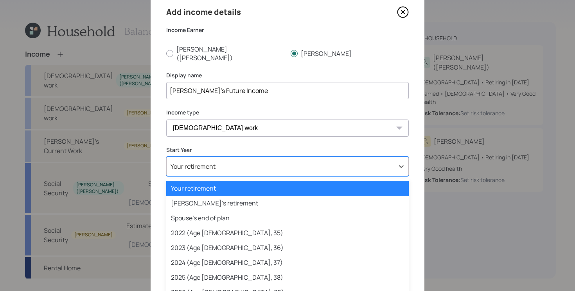
click at [232, 160] on div "Your retirement" at bounding box center [280, 166] width 227 height 13
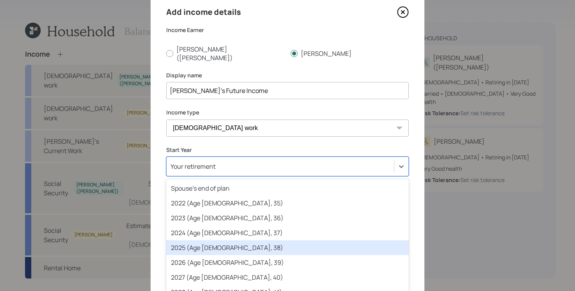
scroll to position [30, 0]
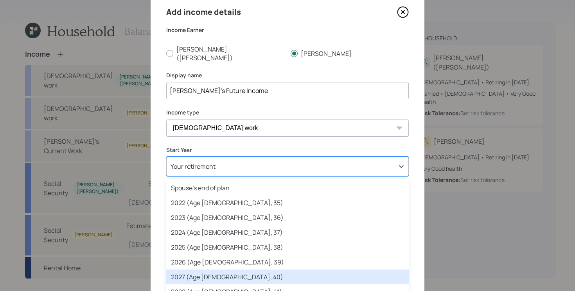
click at [194, 270] on div "2027 (Age 39, 40)" at bounding box center [287, 277] width 243 height 15
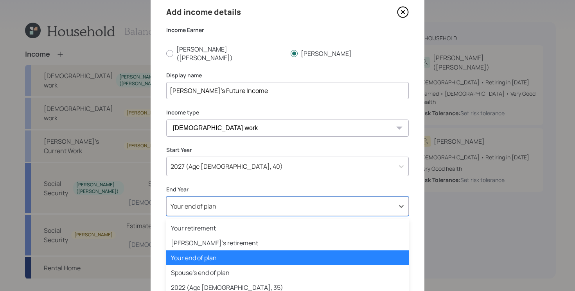
click at [259, 205] on div "option Your end of plan selected, 3 of 82. 82 results available. Use Up and Dow…" at bounding box center [287, 207] width 243 height 20
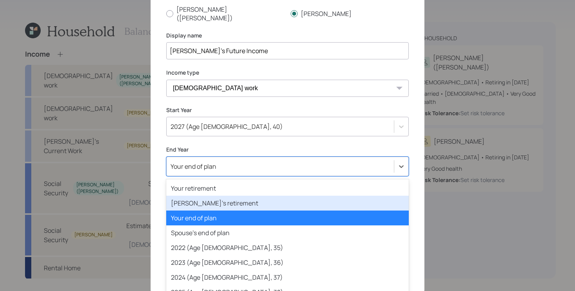
click at [230, 199] on div "Spouse's retirement" at bounding box center [287, 203] width 243 height 15
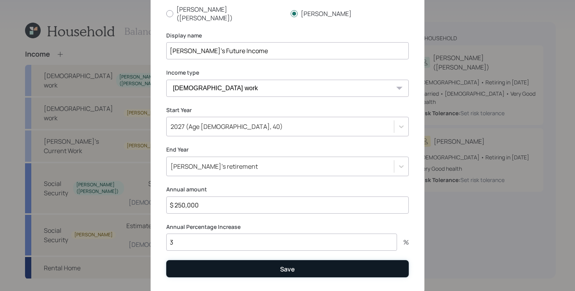
click at [332, 265] on button "Save" at bounding box center [287, 269] width 243 height 17
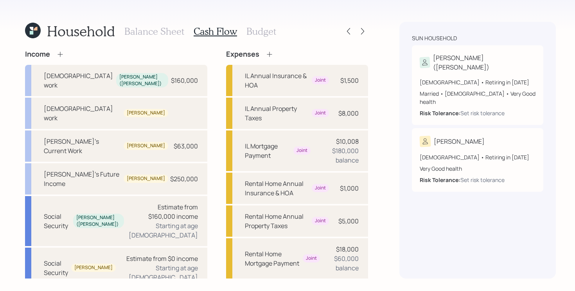
click at [380, 129] on div "Household Balance Sheet Cash Flow Budget Income Full-time work Lydia (xun) $160…" at bounding box center [287, 145] width 575 height 291
click at [369, 99] on div "Household Balance Sheet Cash Flow Budget Income Full-time work Lydia (xun) $160…" at bounding box center [287, 145] width 575 height 291
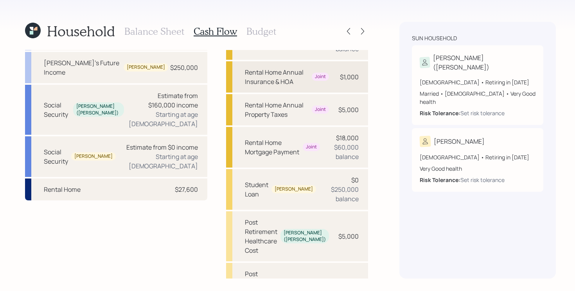
scroll to position [127, 0]
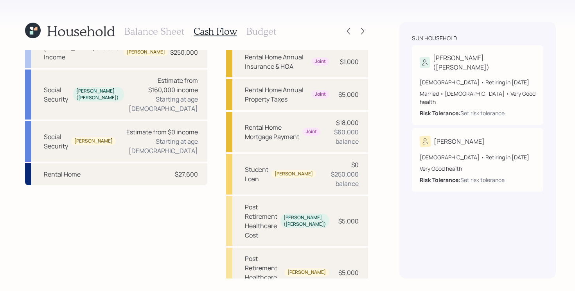
click at [371, 109] on div "Household Balance Sheet Cash Flow Budget Income Full-time work Lydia (xun) $160…" at bounding box center [287, 145] width 575 height 291
click at [359, 29] on icon at bounding box center [363, 31] width 8 height 8
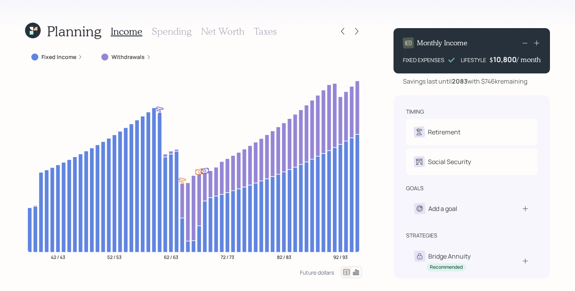
click at [394, 150] on div "timing Retirement L Retire at 59y 11m B Retire at 64y 4m Social Security L Elec…" at bounding box center [472, 186] width 156 height 183
click at [173, 30] on h3 "Spending" at bounding box center [172, 31] width 40 height 11
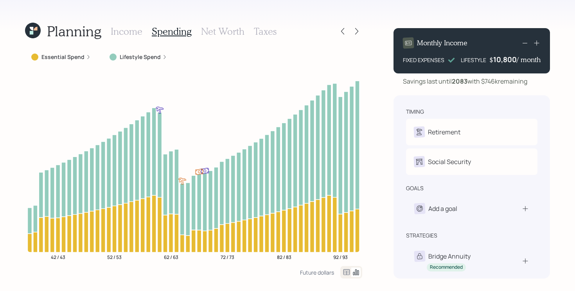
click at [129, 33] on h3 "Income" at bounding box center [127, 31] width 32 height 11
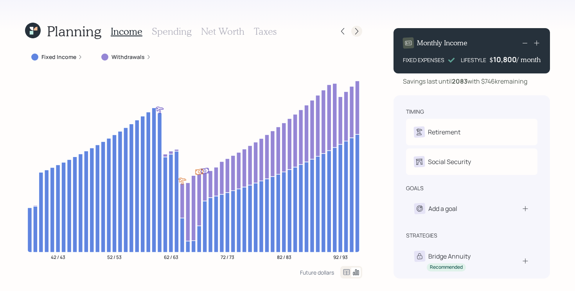
click at [356, 27] on icon at bounding box center [357, 31] width 8 height 8
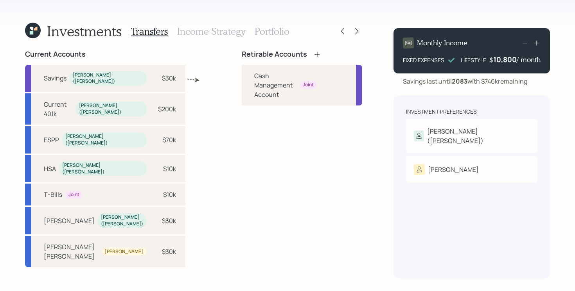
click at [169, 168] on div "Current Accounts Savings Lydia (xun) $30k Current 401k Lydia (xun) $200k ESPP L…" at bounding box center [193, 164] width 337 height 229
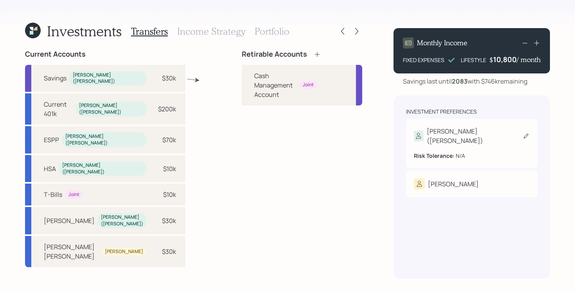
click at [484, 135] on div "[PERSON_NAME] ([PERSON_NAME])" at bounding box center [472, 136] width 116 height 19
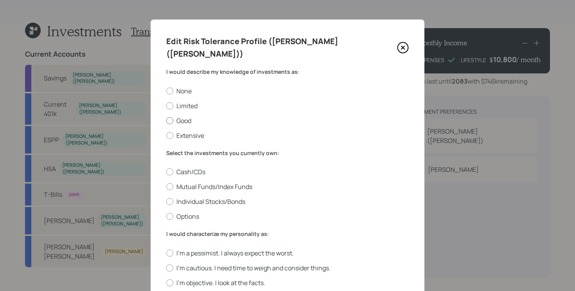
click at [183, 117] on label "Good" at bounding box center [287, 121] width 243 height 9
click at [166, 120] on input "Good" at bounding box center [166, 120] width 0 height 0
radio input "true"
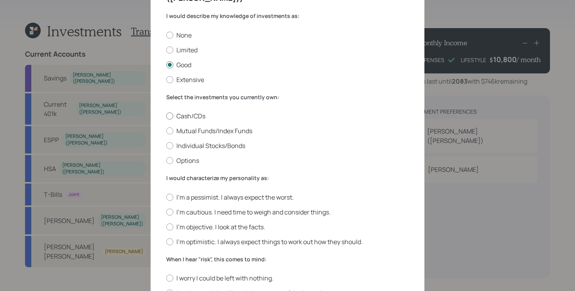
scroll to position [58, 0]
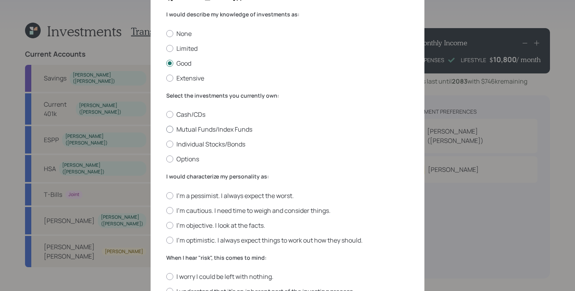
click at [198, 125] on label "Mutual Funds/Index Funds" at bounding box center [287, 129] width 243 height 9
click at [166, 129] on input "Mutual Funds/Index Funds" at bounding box center [166, 129] width 0 height 0
radio input "true"
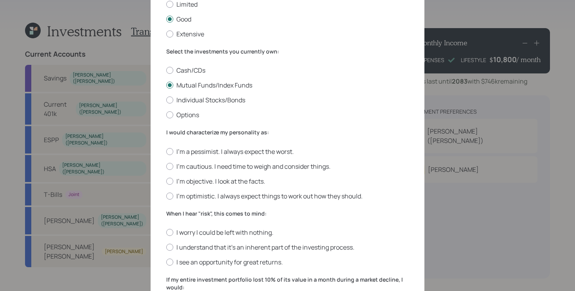
scroll to position [106, 0]
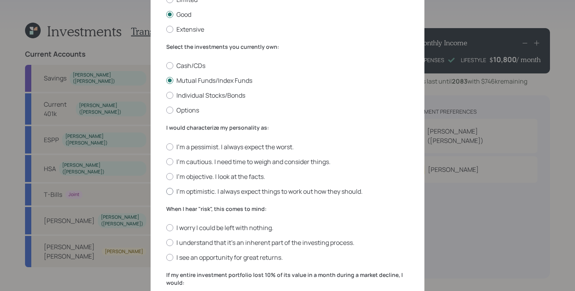
click at [332, 187] on label "I'm optimistic. I always expect things to work out how they should." at bounding box center [287, 191] width 243 height 9
click at [166, 191] on input "I'm optimistic. I always expect things to work out how they should." at bounding box center [166, 191] width 0 height 0
radio input "true"
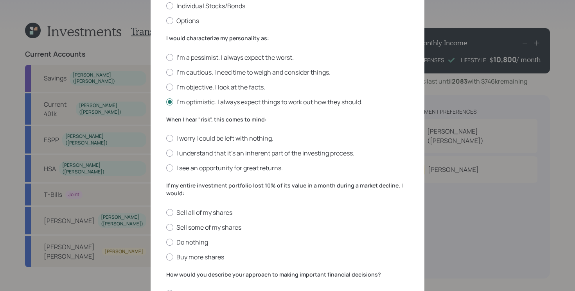
scroll to position [197, 0]
click at [329, 148] on label "I understand that it’s an inherent part of the investing process." at bounding box center [287, 152] width 243 height 9
click at [166, 153] on input "I understand that it’s an inherent part of the investing process." at bounding box center [166, 153] width 0 height 0
radio input "true"
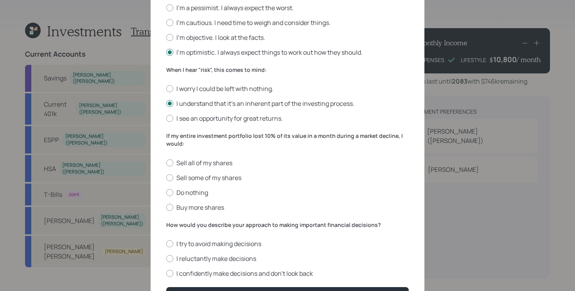
scroll to position [246, 0]
click at [255, 132] on label "If my entire investment portfolio lost 10% of its value in a month during a mar…" at bounding box center [287, 139] width 243 height 15
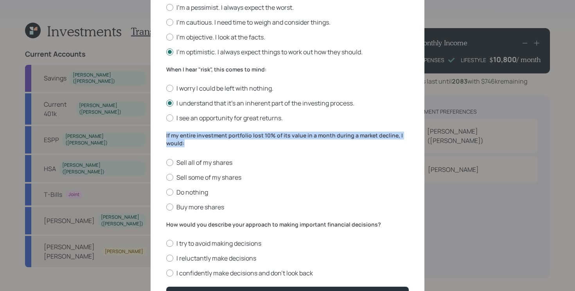
click at [255, 132] on label "If my entire investment portfolio lost 10% of its value in a month during a mar…" at bounding box center [287, 139] width 243 height 15
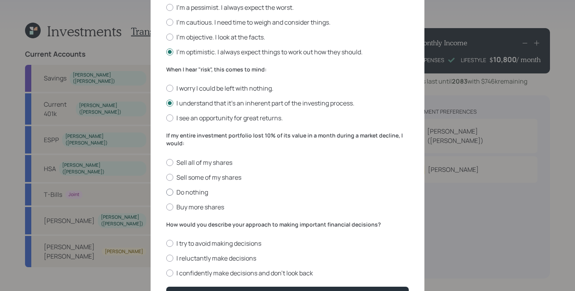
click at [204, 188] on label "Do nothing" at bounding box center [287, 192] width 243 height 9
click at [166, 192] on input "Do nothing" at bounding box center [166, 192] width 0 height 0
radio input "true"
click at [290, 269] on label "I confidently make decisions and don’t look back" at bounding box center [287, 273] width 243 height 9
click at [166, 273] on input "I confidently make decisions and don’t look back" at bounding box center [166, 273] width 0 height 0
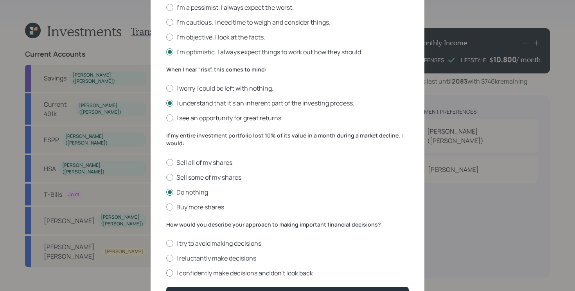
radio input "true"
click at [349, 287] on button "Save" at bounding box center [287, 295] width 243 height 17
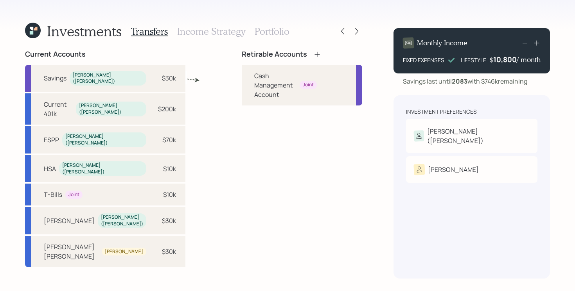
click at [242, 181] on div "Retirable Accounts Cash Management Account Joint" at bounding box center [302, 164] width 120 height 229
click at [455, 166] on div "[PERSON_NAME]" at bounding box center [472, 169] width 116 height 11
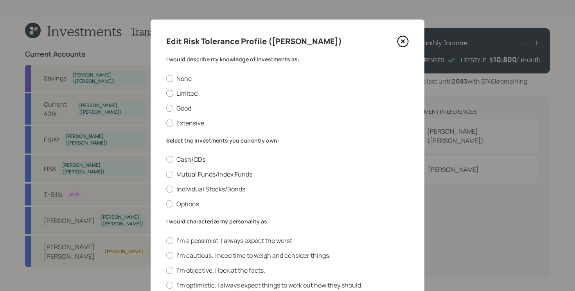
click at [187, 91] on label "Limited" at bounding box center [287, 93] width 243 height 9
click at [166, 93] on input "Limited" at bounding box center [166, 93] width 0 height 0
radio input "true"
click at [187, 161] on label "Cash/CDs" at bounding box center [287, 159] width 243 height 9
click at [166, 160] on input "Cash/CDs" at bounding box center [166, 160] width 0 height 0
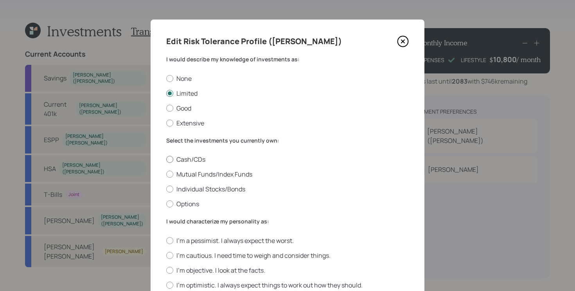
radio input "true"
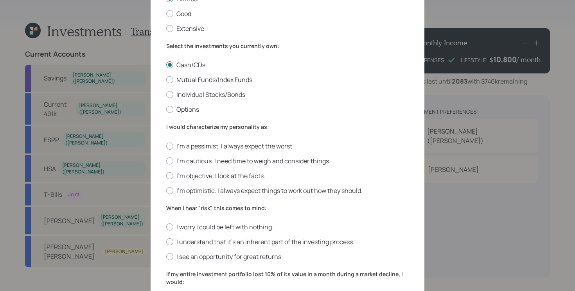
scroll to position [103, 0]
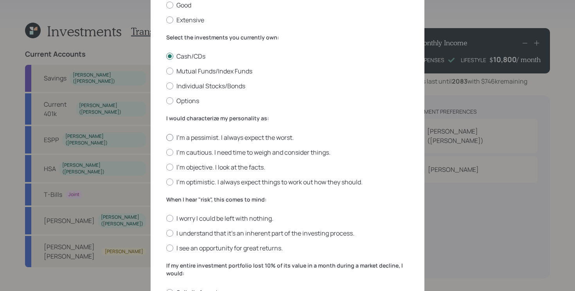
click at [198, 137] on label "I'm a pessimist. I always expect the worst." at bounding box center [287, 137] width 243 height 9
click at [166, 137] on input "I'm a pessimist. I always expect the worst." at bounding box center [166, 137] width 0 height 0
radio input "true"
click at [194, 219] on label "I worry I could be left with nothing." at bounding box center [287, 218] width 243 height 9
click at [166, 219] on input "I worry I could be left with nothing." at bounding box center [166, 219] width 0 height 0
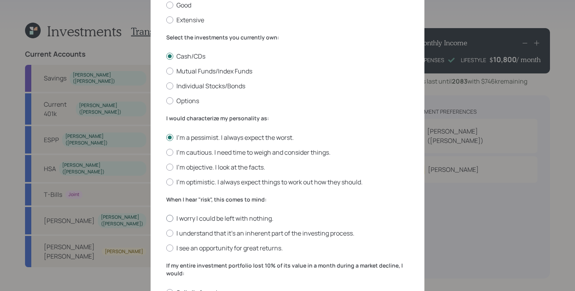
radio input "true"
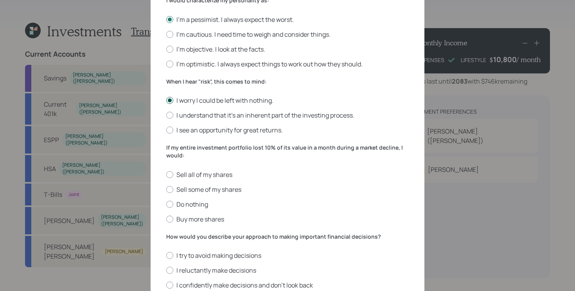
scroll to position [222, 0]
click at [197, 177] on label "Sell all of my shares" at bounding box center [287, 174] width 243 height 9
click at [166, 174] on input "Sell all of my shares" at bounding box center [166, 174] width 0 height 0
radio input "true"
click at [192, 257] on label "I try to avoid making decisions" at bounding box center [287, 255] width 243 height 9
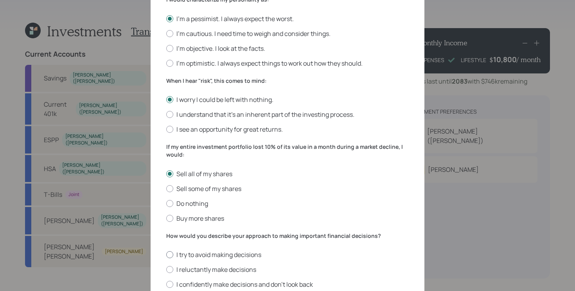
click at [166, 255] on input "I try to avoid making decisions" at bounding box center [166, 255] width 0 height 0
radio input "true"
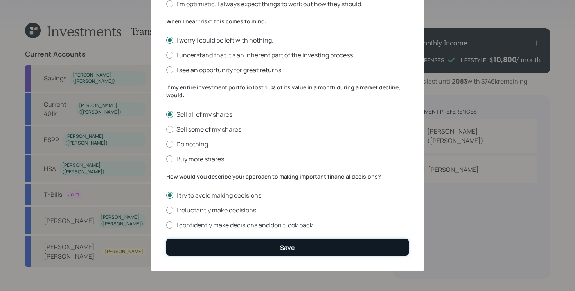
click at [203, 255] on button "Save" at bounding box center [287, 247] width 243 height 17
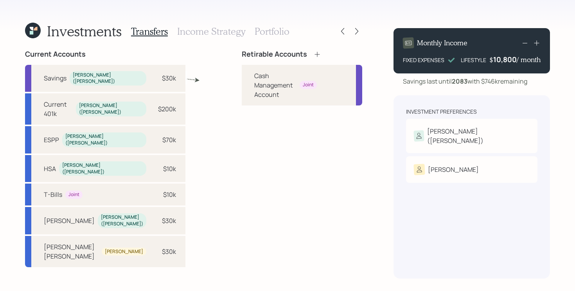
click at [313, 192] on div "Retirable Accounts Cash Management Account Joint" at bounding box center [302, 164] width 120 height 229
click at [315, 54] on icon at bounding box center [317, 54] width 5 height 5
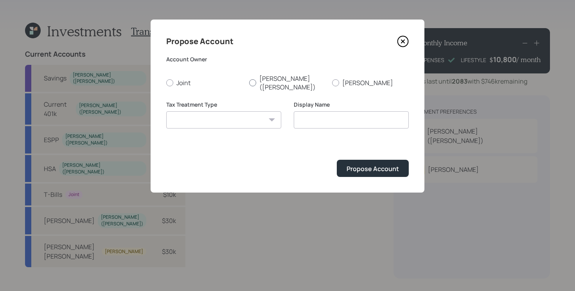
click at [259, 77] on label "[PERSON_NAME] ([PERSON_NAME])" at bounding box center [287, 82] width 77 height 17
click at [249, 83] on input "[PERSON_NAME] ([PERSON_NAME])" at bounding box center [249, 83] width 0 height 0
radio input "true"
click at [228, 112] on select "Roth Taxable Traditional" at bounding box center [223, 119] width 115 height 17
select select "roth"
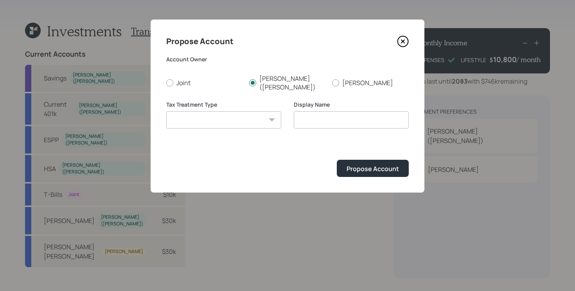
click at [166, 111] on select "Roth Taxable Traditional" at bounding box center [223, 119] width 115 height 17
type input "[PERSON_NAME]"
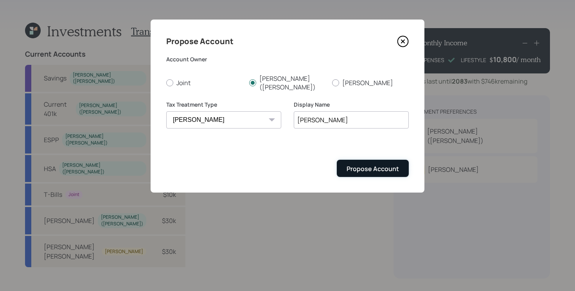
click at [374, 165] on button "Propose Account" at bounding box center [373, 168] width 72 height 17
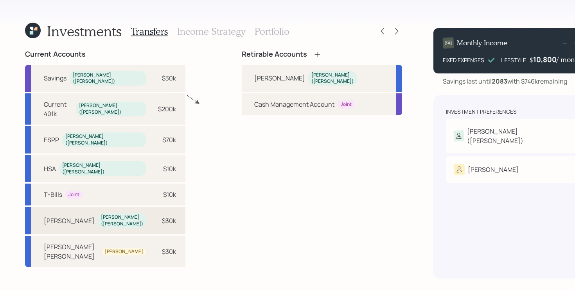
click at [113, 207] on div "Roth IRA Lydia (xun) $30k" at bounding box center [105, 220] width 160 height 27
click at [254, 74] on div "[PERSON_NAME]" at bounding box center [279, 78] width 51 height 9
select select "c2fafbbb-21fe-44e6-9296-2b0c7fafd363"
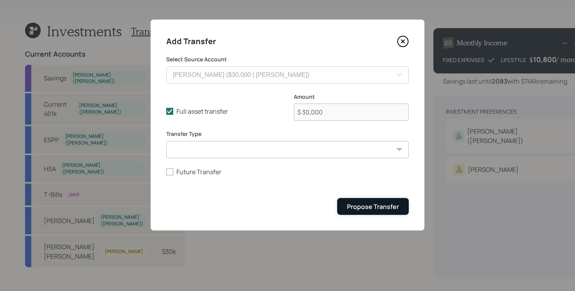
click at [383, 209] on div "Propose Transfer" at bounding box center [373, 207] width 52 height 9
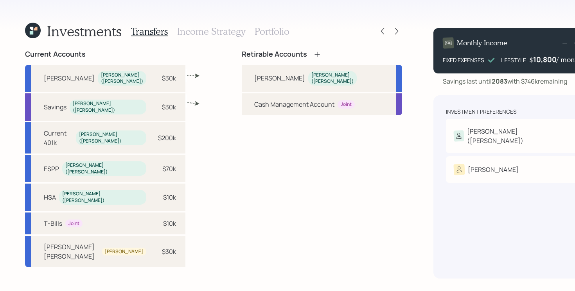
click at [313, 55] on icon at bounding box center [317, 54] width 8 height 8
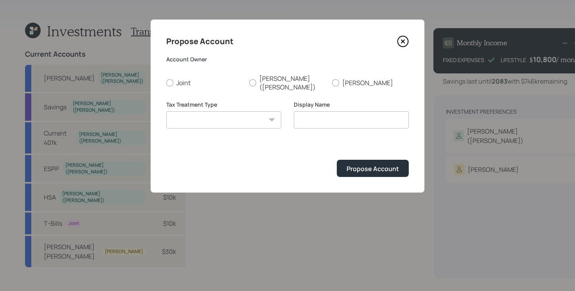
click at [234, 115] on select "Roth Taxable Traditional" at bounding box center [223, 119] width 115 height 17
select select "roth"
click at [166, 111] on select "Roth Taxable Traditional" at bounding box center [223, 119] width 115 height 17
type input "[PERSON_NAME]"
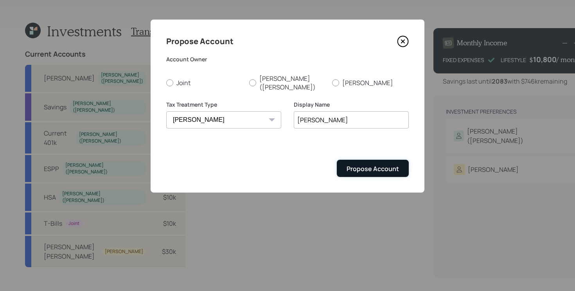
click at [363, 168] on button "Propose Account" at bounding box center [373, 168] width 72 height 17
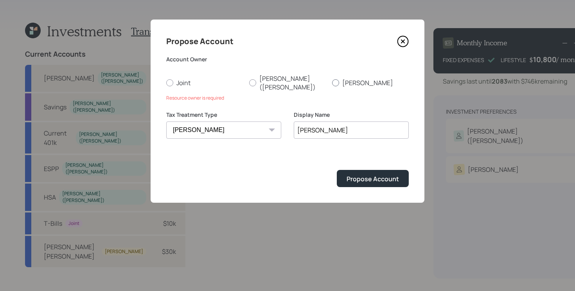
click at [351, 77] on label "[PERSON_NAME]" at bounding box center [370, 82] width 77 height 17
click at [332, 83] on input "[PERSON_NAME]" at bounding box center [332, 83] width 0 height 0
radio input "true"
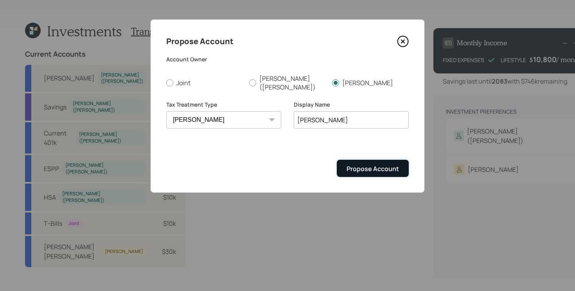
click at [370, 165] on div "Propose Account" at bounding box center [373, 169] width 52 height 9
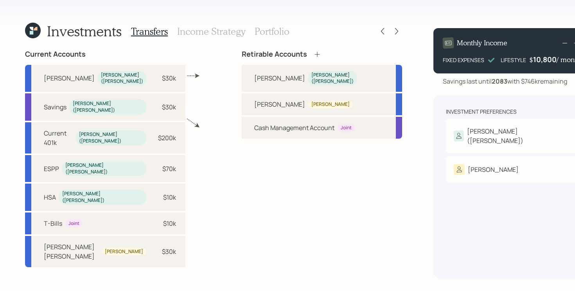
click at [469, 164] on div "[PERSON_NAME]" at bounding box center [512, 169] width 116 height 11
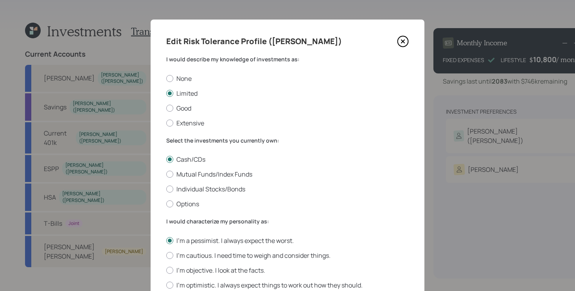
click at [403, 43] on icon at bounding box center [403, 42] width 12 height 12
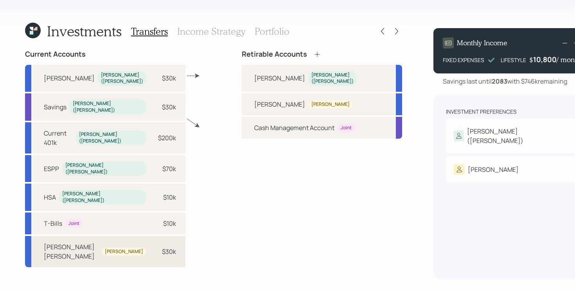
click at [77, 243] on div "[PERSON_NAME] [PERSON_NAME]" at bounding box center [71, 252] width 55 height 19
click at [254, 103] on div "[PERSON_NAME]" at bounding box center [279, 104] width 51 height 9
select select "66d67b0e-a508-4050-9cdc-76a273c8b5c8"
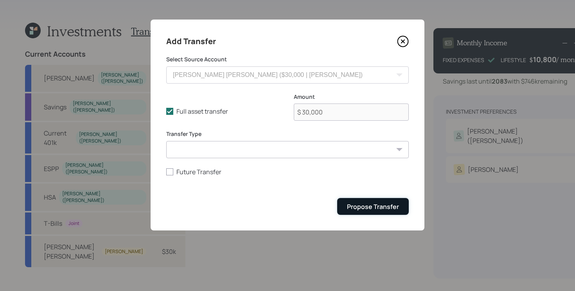
click at [389, 210] on div "Propose Transfer" at bounding box center [373, 207] width 52 height 9
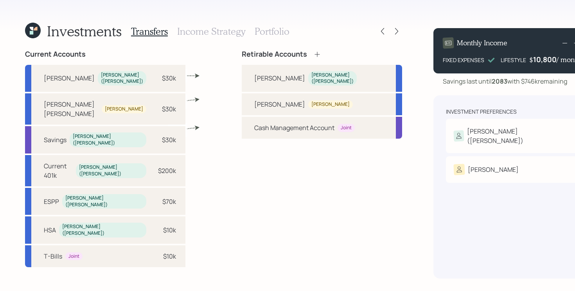
click at [313, 55] on icon at bounding box center [317, 54] width 8 height 8
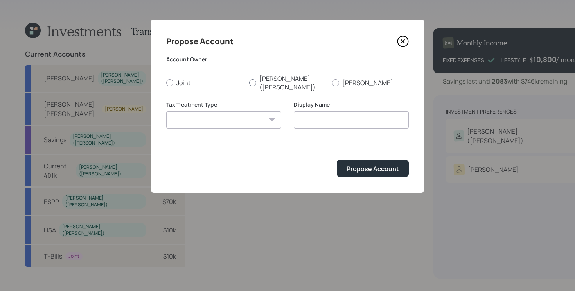
click at [267, 78] on label "[PERSON_NAME] ([PERSON_NAME])" at bounding box center [287, 82] width 77 height 17
click at [249, 83] on input "[PERSON_NAME] ([PERSON_NAME])" at bounding box center [249, 83] width 0 height 0
radio input "true"
click at [242, 116] on select "Roth Taxable Traditional" at bounding box center [223, 119] width 115 height 17
select select "taxable"
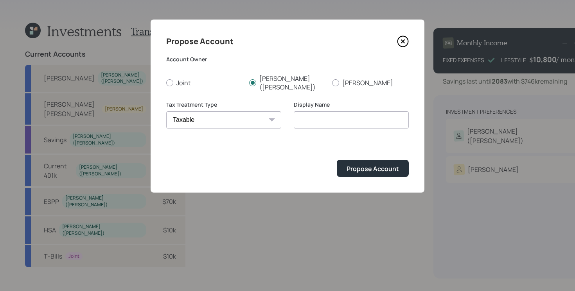
click at [166, 111] on select "Roth Taxable Traditional" at bounding box center [223, 119] width 115 height 17
type input "Taxable"
click at [351, 165] on div "Propose Account" at bounding box center [373, 169] width 52 height 9
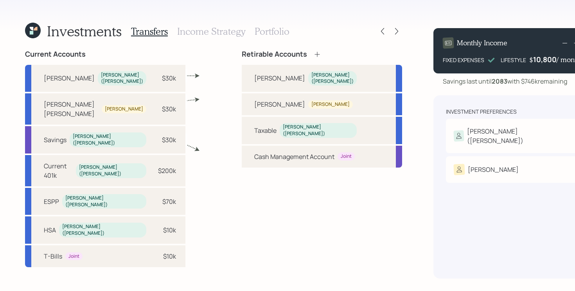
click at [109, 190] on div "ESPP Lydia (xun) $70k" at bounding box center [105, 201] width 160 height 27
click at [190, 192] on div "Current Accounts Roth IRA Lydia (xun) $30k Bradly's Roth IRA Bradly $30k Saving…" at bounding box center [213, 164] width 377 height 229
click at [166, 189] on div "Current Accounts Roth IRA Lydia (xun) $30k Bradly's Roth IRA Bradly $30k Saving…" at bounding box center [213, 164] width 377 height 229
click at [71, 254] on div "Joint" at bounding box center [73, 257] width 11 height 7
click at [97, 246] on div "T-Bills Joint $10k" at bounding box center [105, 257] width 160 height 22
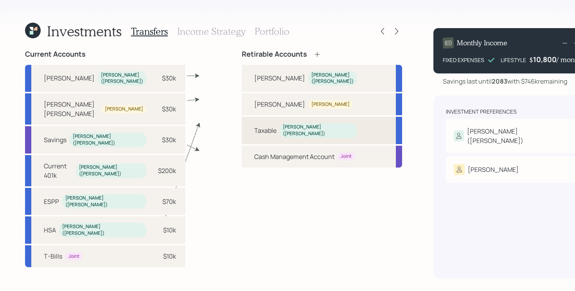
click at [254, 126] on div "Taxable" at bounding box center [265, 130] width 22 height 9
select select "73bc948d-0f92-4834-a3e2-5deb5c8725bb"
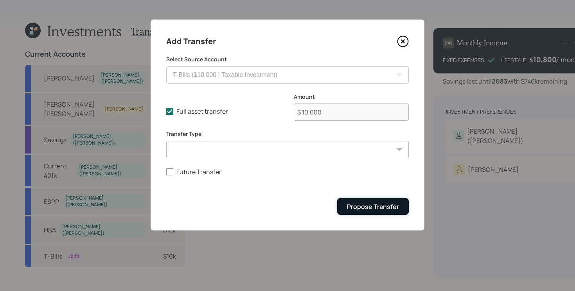
click at [358, 215] on button "Propose Transfer" at bounding box center [373, 206] width 72 height 17
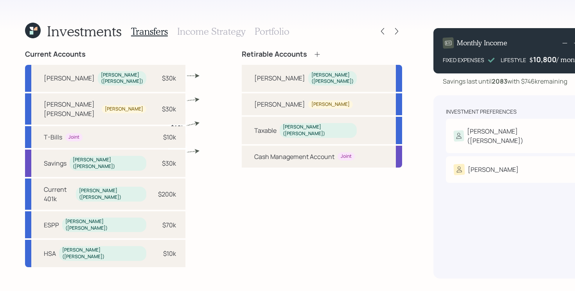
click at [166, 213] on div "Current Accounts Roth IRA Lydia (xun) $30k Bradly's Roth IRA Bradly $30k T-Bill…" at bounding box center [213, 164] width 377 height 229
click at [271, 32] on h3 "Portfolio" at bounding box center [272, 31] width 35 height 11
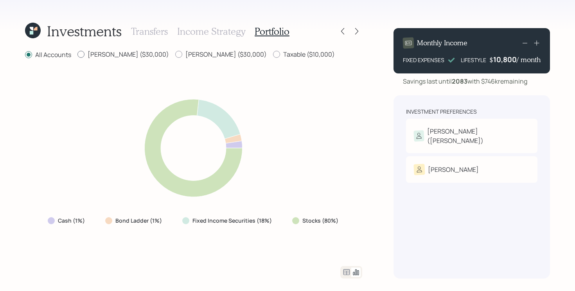
click at [100, 54] on label "Roth ($30,000)" at bounding box center [123, 54] width 92 height 9
click at [77, 54] on input "Roth ($30,000)" at bounding box center [77, 54] width 0 height 0
radio input "true"
radio input "false"
click at [175, 56] on label "Roth ($30,000)" at bounding box center [221, 54] width 92 height 9
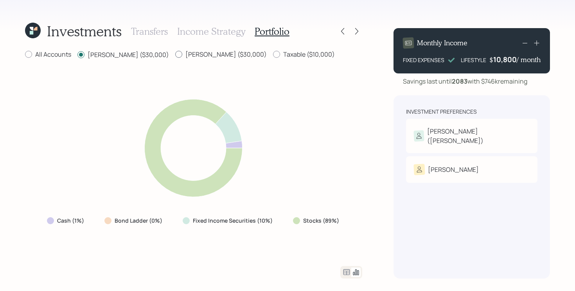
click at [175, 55] on input "Roth ($30,000)" at bounding box center [175, 54] width 0 height 0
radio input "true"
radio input "false"
click at [4, 172] on div "Investments Transfers Income Strategy Portfolio All Accounts Roth ($30,000) Rot…" at bounding box center [287, 145] width 575 height 291
click at [109, 265] on div "All Accounts Roth ($30,000) Roth ($30,000) Taxable ($10,000) Cash (1%) Bond Lad…" at bounding box center [193, 164] width 337 height 229
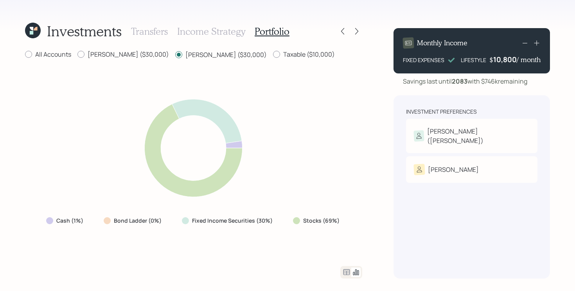
click at [360, 164] on div "Cash (1%) Bond Ladder (0%) Fixed Income Securities (30%) Stocks (69%)" at bounding box center [193, 163] width 337 height 188
click at [357, 34] on icon at bounding box center [357, 31] width 8 height 8
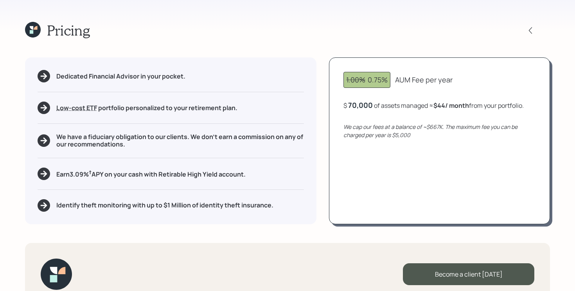
click at [316, 135] on div "Dedicated Financial Advisor in your pocket. Low-cost ETF Retirable uses diversi…" at bounding box center [170, 141] width 291 height 167
click at [321, 138] on div "Dedicated Financial Advisor in your pocket. Low-cost ETF Retirable uses diversi…" at bounding box center [287, 141] width 525 height 167
click at [321, 135] on div "Dedicated Financial Advisor in your pocket. Low-cost ETF Retirable uses diversi…" at bounding box center [287, 141] width 525 height 167
click at [320, 135] on div "Dedicated Financial Advisor in your pocket. Low-cost ETF Retirable uses diversi…" at bounding box center [287, 141] width 525 height 167
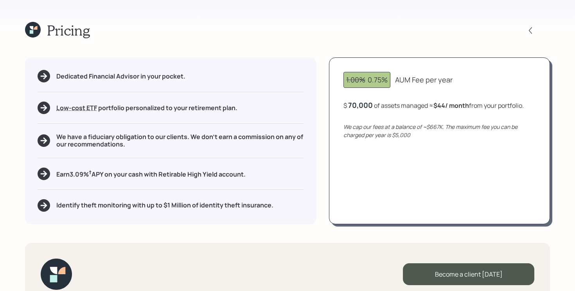
click at [32, 27] on icon at bounding box center [32, 28] width 4 height 4
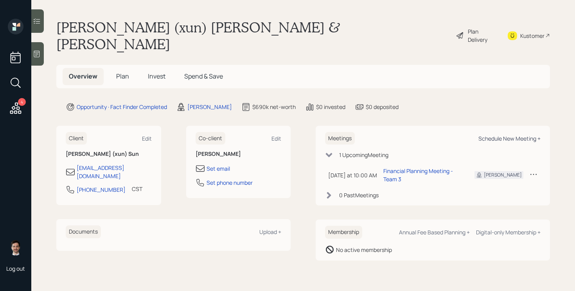
click at [504, 135] on div "Schedule New Meeting +" at bounding box center [509, 138] width 62 height 7
select select "ef6b64e1-8f62-4a74-b865-a7df4b35b836"
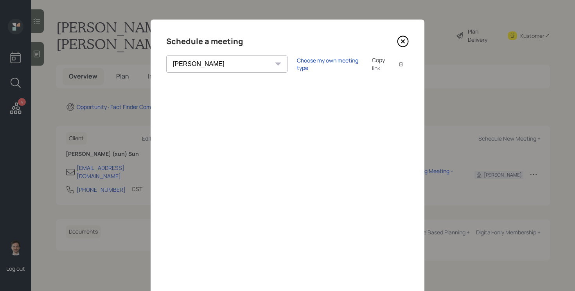
click at [399, 47] on div "Schedule a meeting" at bounding box center [287, 41] width 243 height 13
click at [405, 28] on div "Schedule a meeting Theresa Spinello Matthew Burke Xavier Ross Eitan Bar-David I…" at bounding box center [288, 176] width 274 height 313
click at [406, 45] on icon at bounding box center [403, 42] width 12 height 12
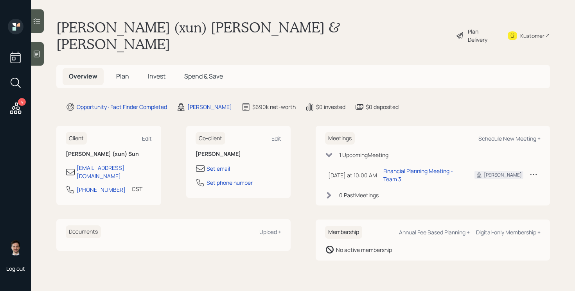
click at [119, 72] on span "Plan" at bounding box center [122, 76] width 13 height 9
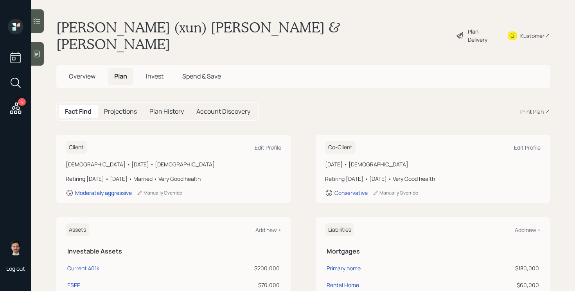
click at [528, 108] on div "Print Plan" at bounding box center [531, 112] width 23 height 8
click at [85, 72] on span "Overview" at bounding box center [82, 76] width 27 height 9
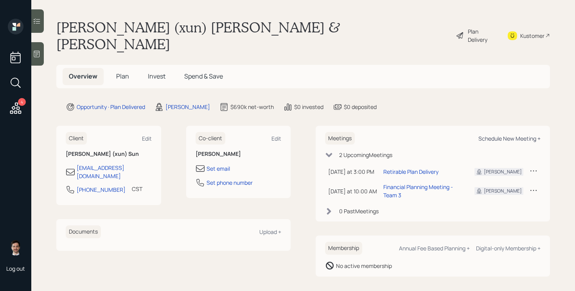
click at [503, 135] on div "Schedule New Meeting +" at bounding box center [509, 138] width 62 height 7
select select "ef6b64e1-8f62-4a74-b865-a7df4b35b836"
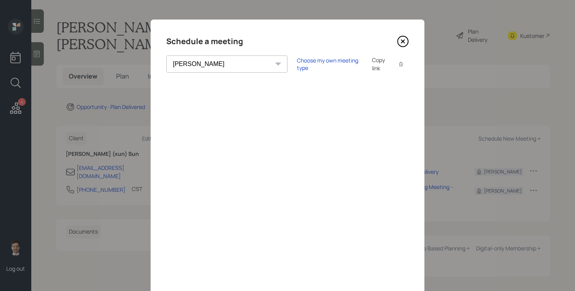
click at [403, 43] on icon at bounding box center [403, 42] width 12 height 12
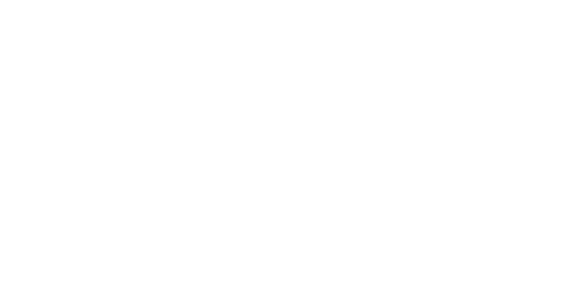
click at [320, 0] on html at bounding box center [287, 0] width 575 height 0
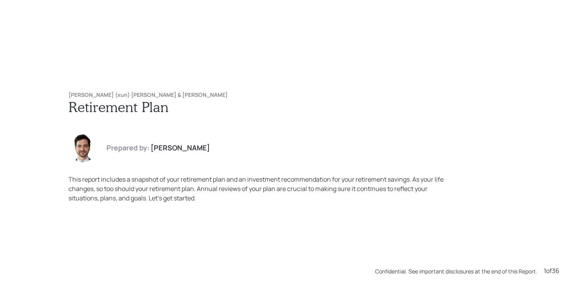
click at [318, 109] on h1 "Retirement Plan" at bounding box center [287, 107] width 438 height 17
